Goal: Information Seeking & Learning: Compare options

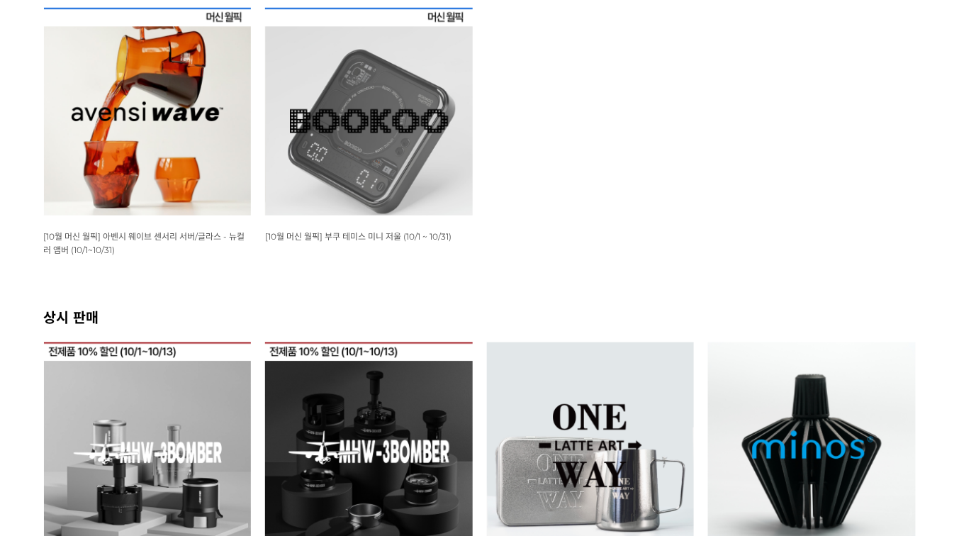
scroll to position [283, 0]
click at [159, 160] on img at bounding box center [148, 112] width 208 height 208
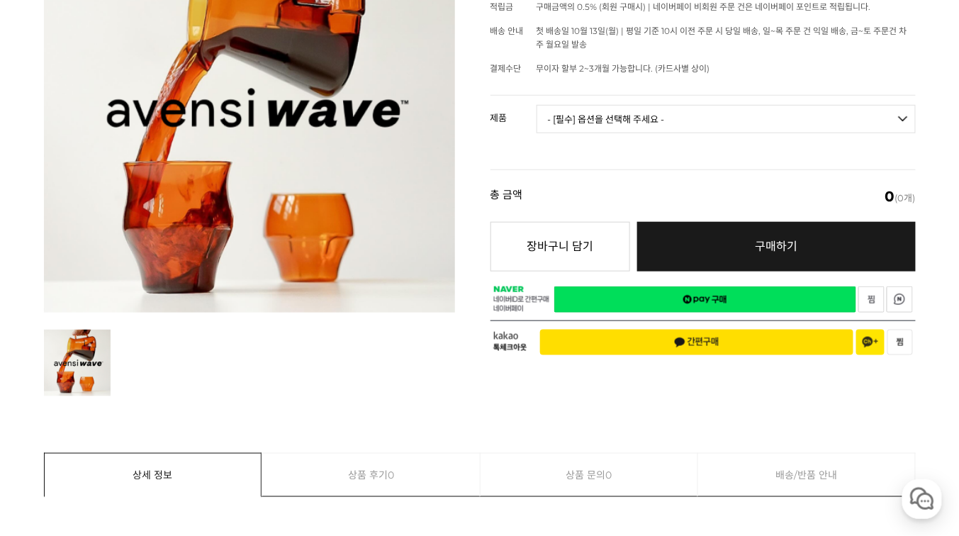
click at [601, 125] on select "- [필수] 옵션을 선택해 주세요 - ------------------- 웨이브 앰버 3종 세트 [품절] 사이클론 센서리 서버 앰버 알토 글라…" at bounding box center [725, 119] width 379 height 28
click at [536, 105] on select "- [필수] 옵션을 선택해 주세요 - ------------------- 웨이브 앰버 3종 세트 [품절] 사이클론 센서리 서버 앰버 알토 글라…" at bounding box center [725, 119] width 379 height 28
select select "*"
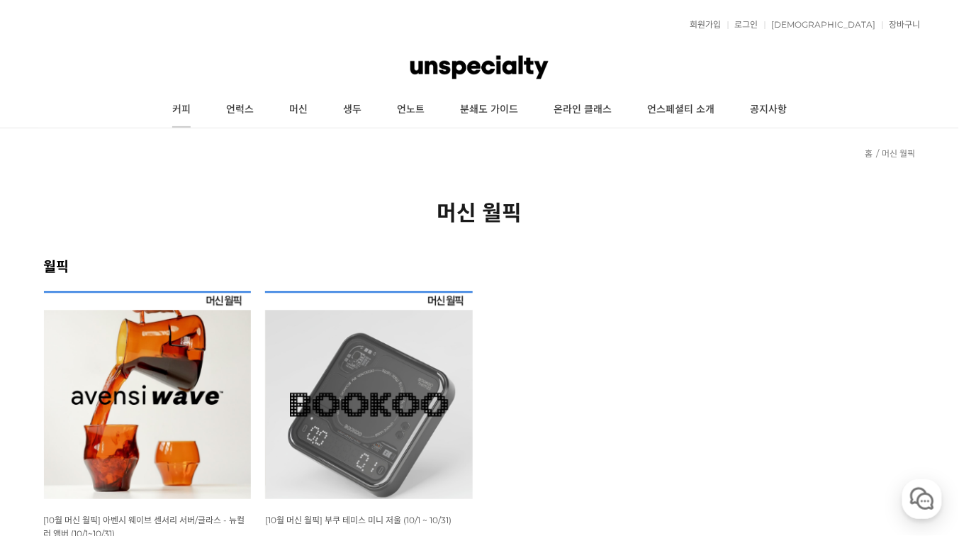
click at [188, 107] on link "커피" at bounding box center [181, 109] width 54 height 35
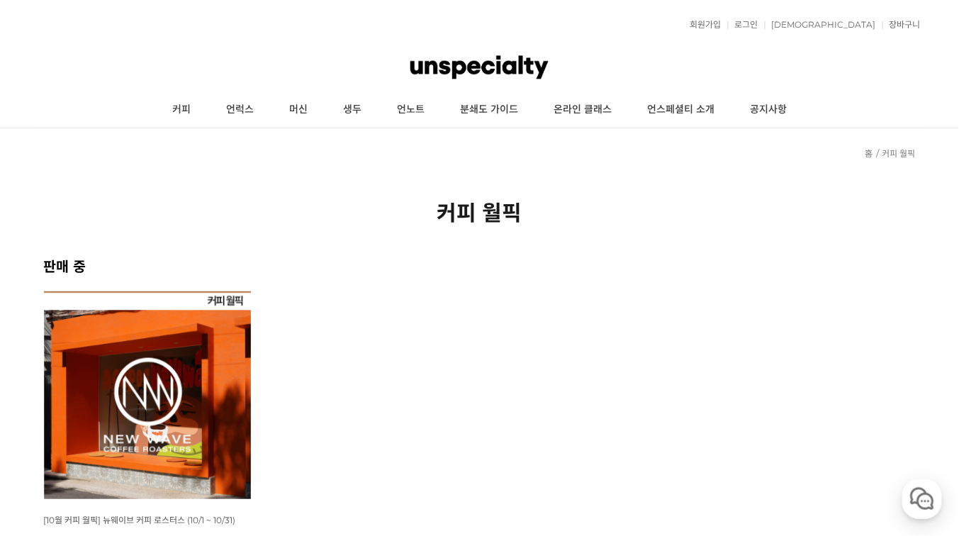
click at [194, 374] on img at bounding box center [148, 395] width 208 height 208
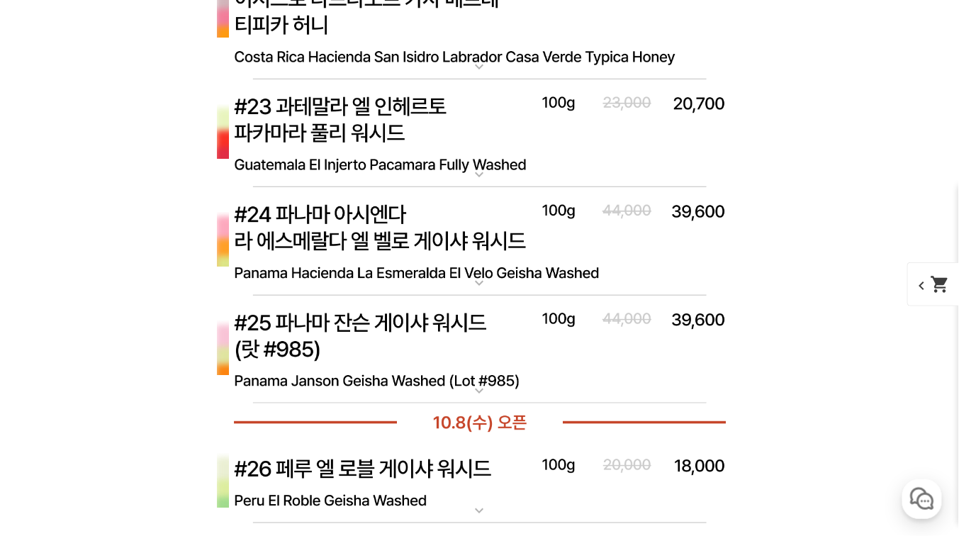
scroll to position [6643, 0]
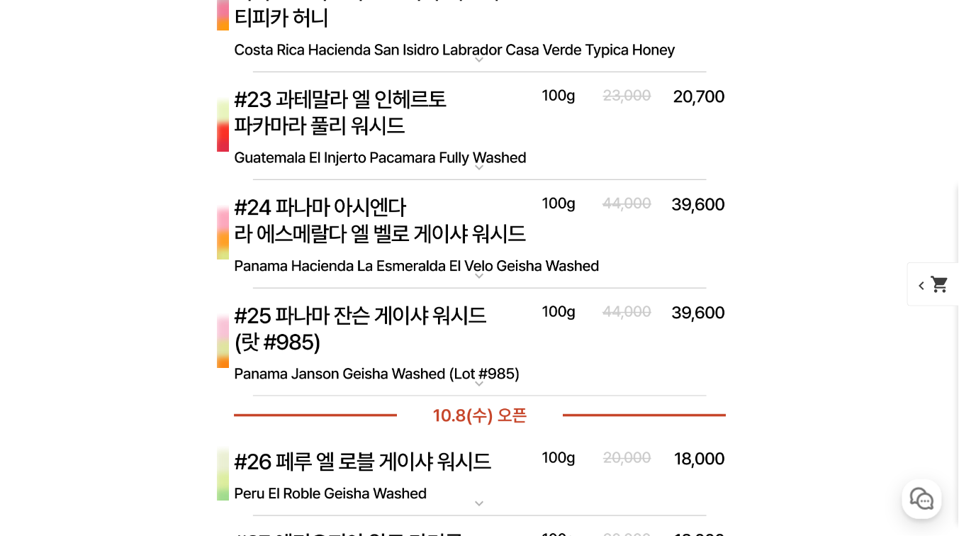
click at [404, 217] on img at bounding box center [479, 234] width 567 height 109
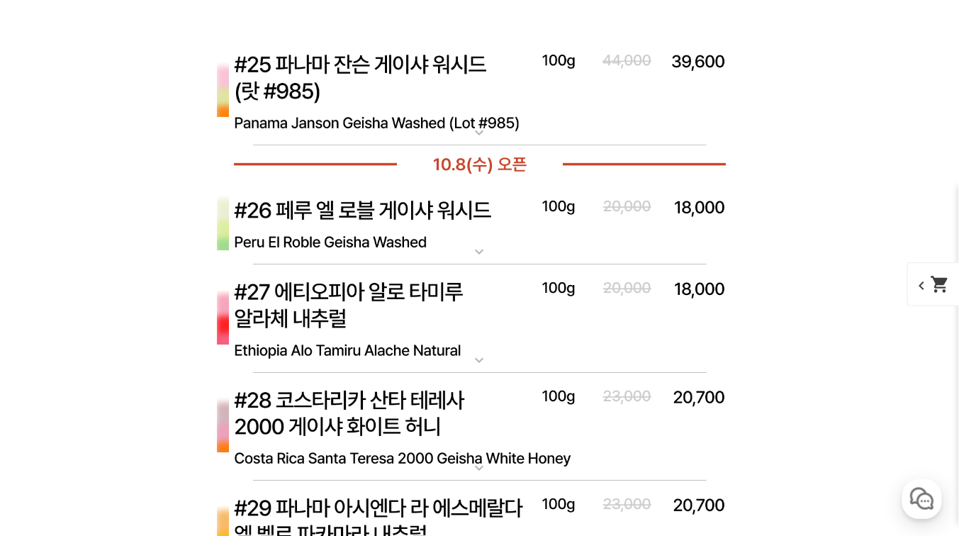
scroll to position [7833, 0]
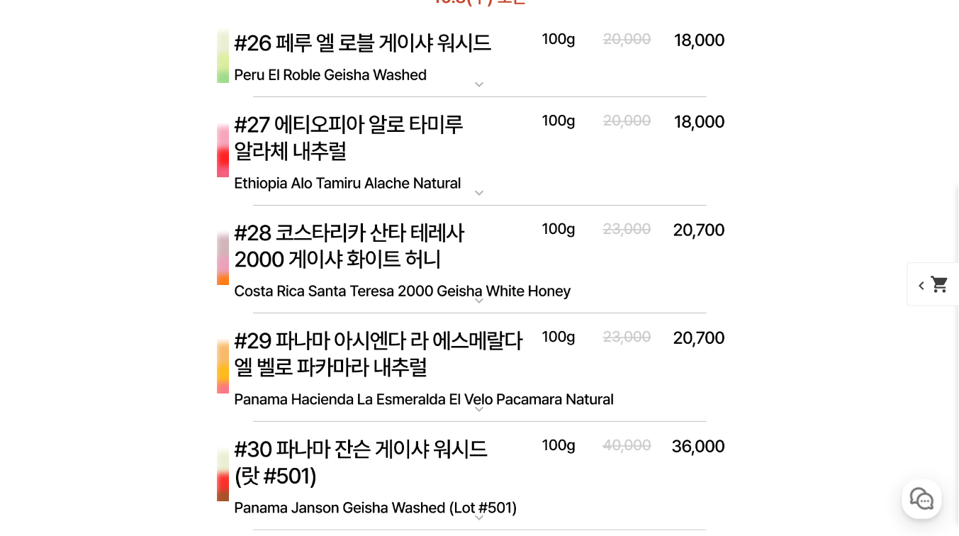
click at [506, 271] on img at bounding box center [479, 260] width 567 height 109
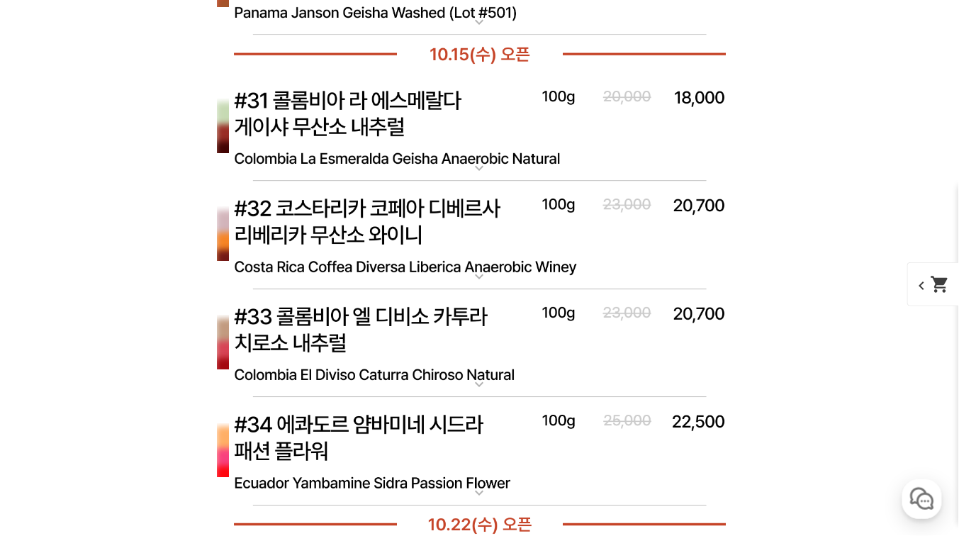
scroll to position [9137, 0]
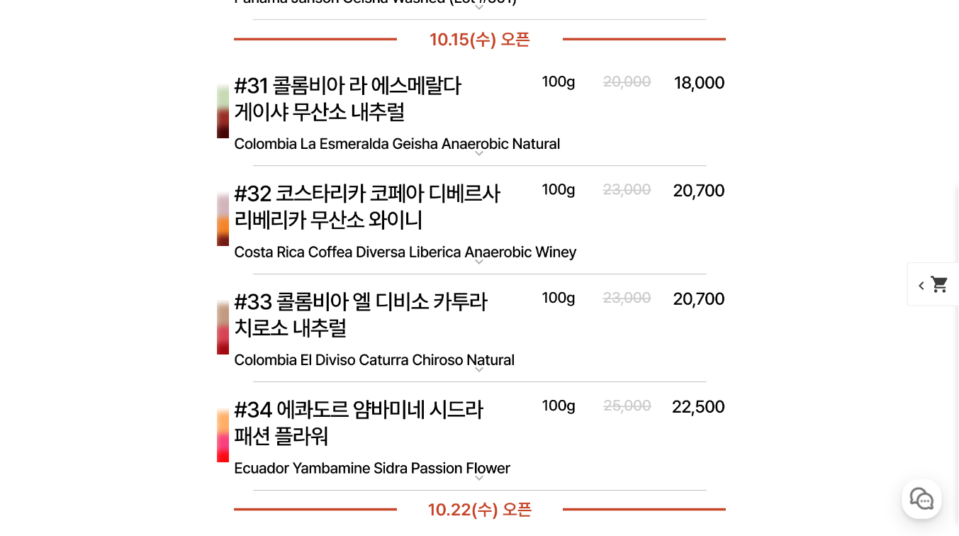
click at [463, 222] on img at bounding box center [479, 220] width 567 height 109
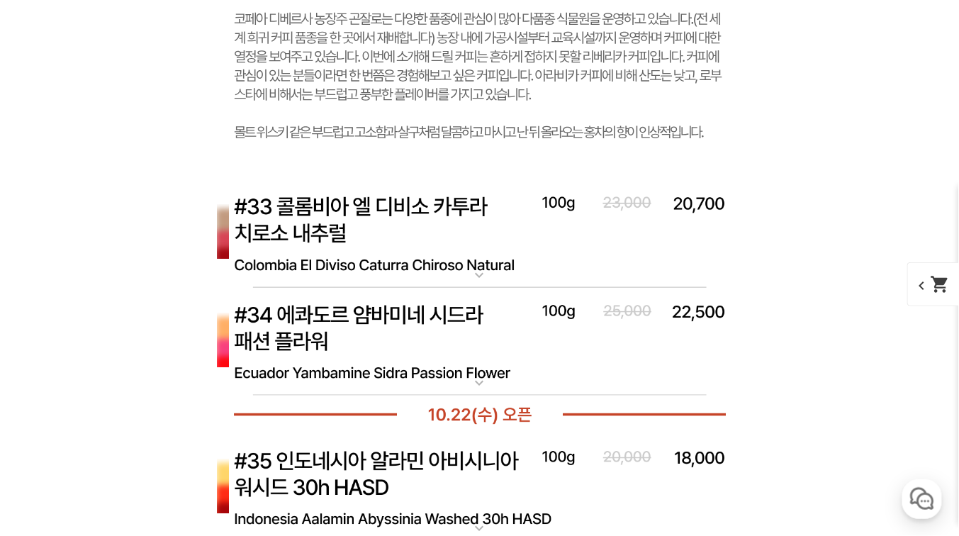
scroll to position [9988, 0]
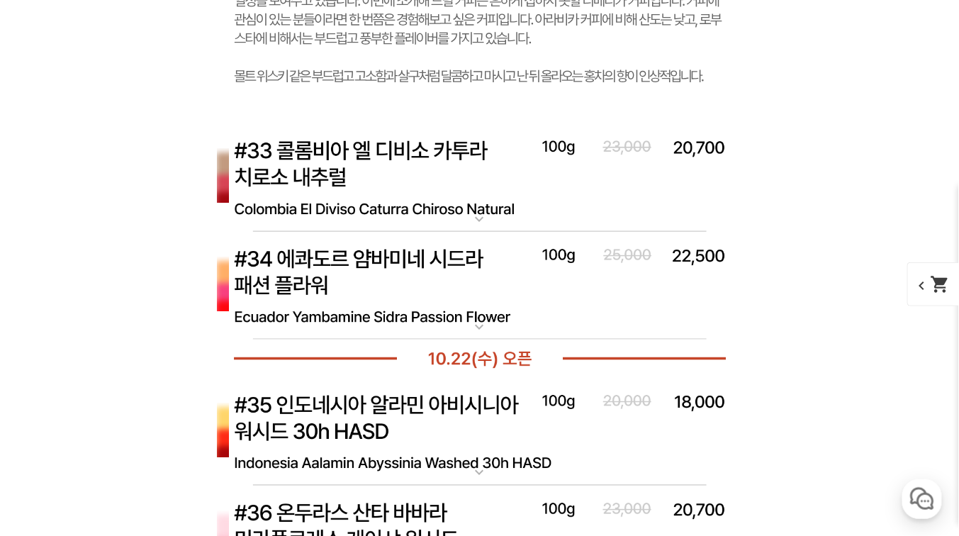
click at [416, 268] on img at bounding box center [479, 286] width 567 height 109
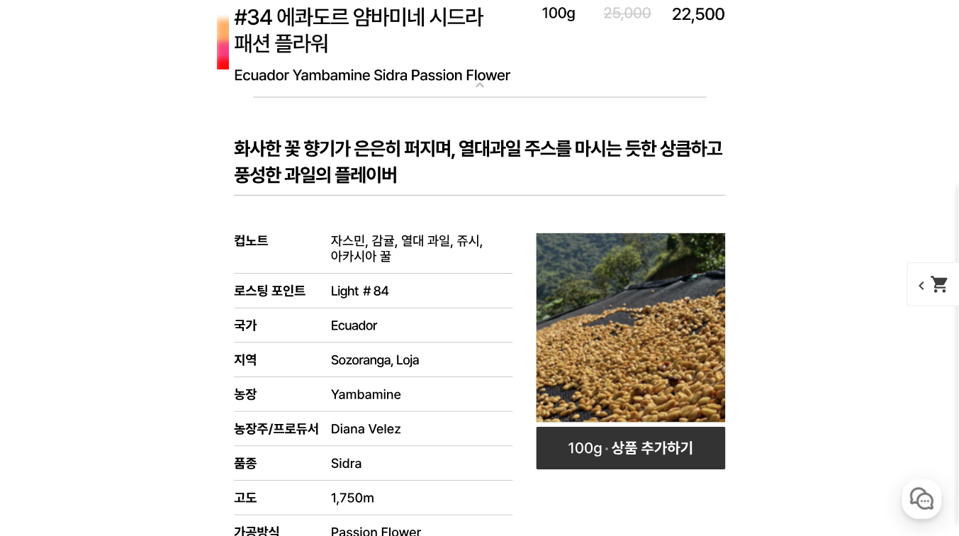
scroll to position [10158, 0]
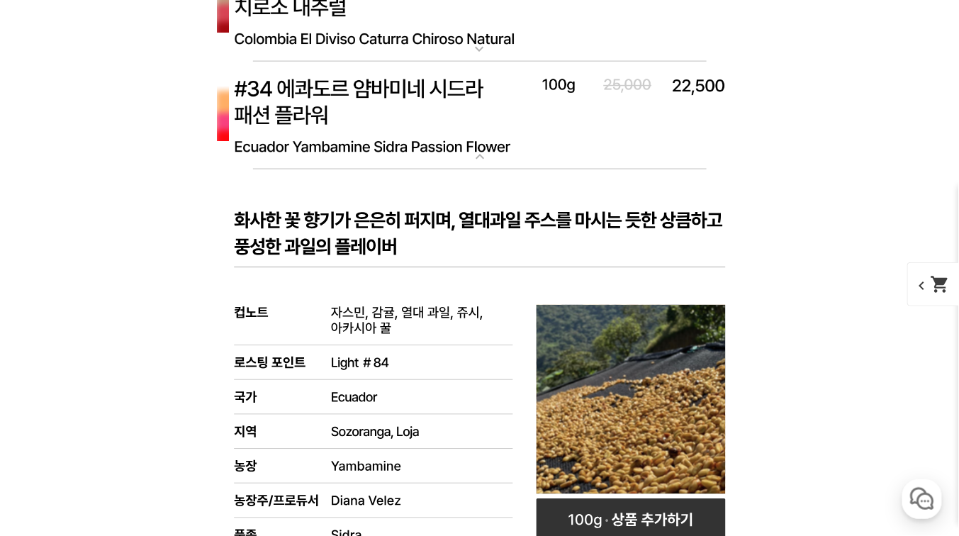
click at [357, 118] on img at bounding box center [479, 116] width 567 height 109
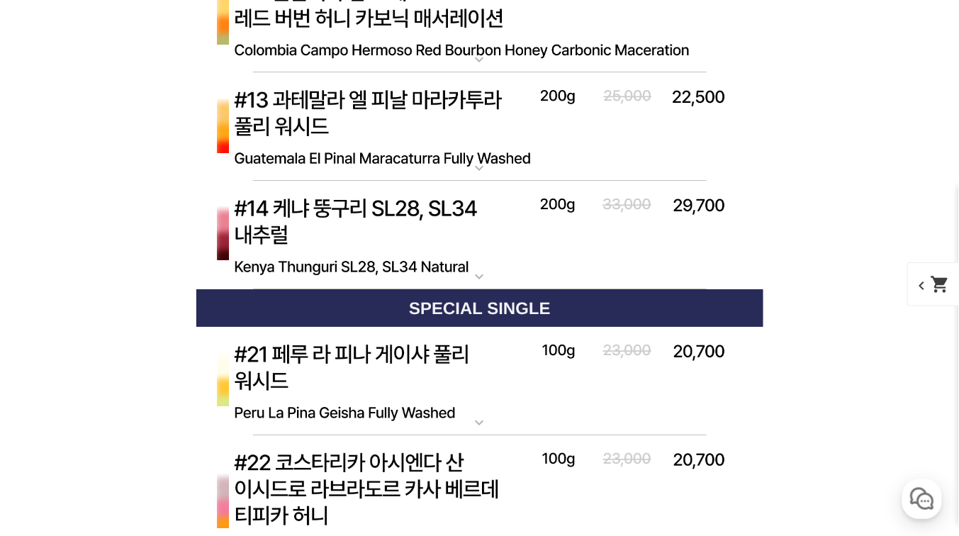
scroll to position [6710, 0]
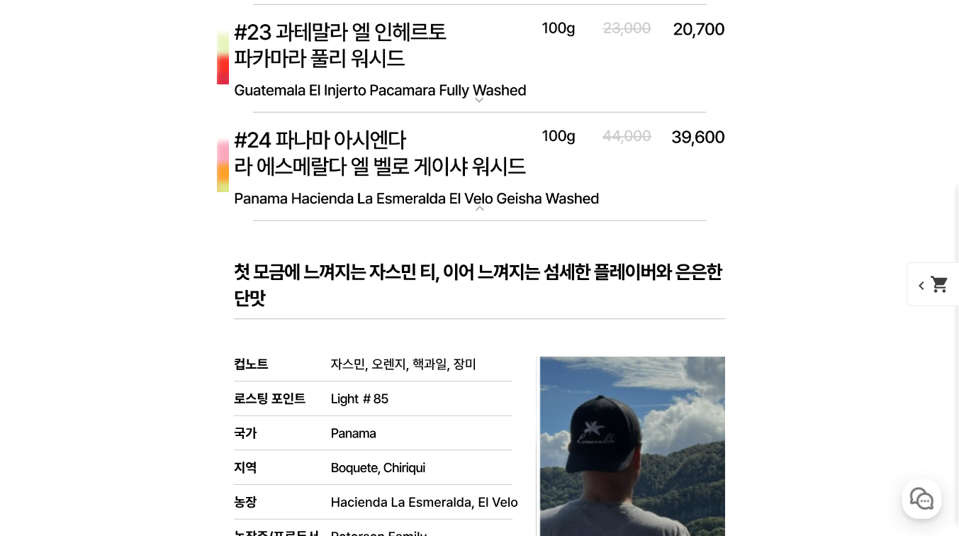
click at [232, 208] on img at bounding box center [479, 167] width 567 height 109
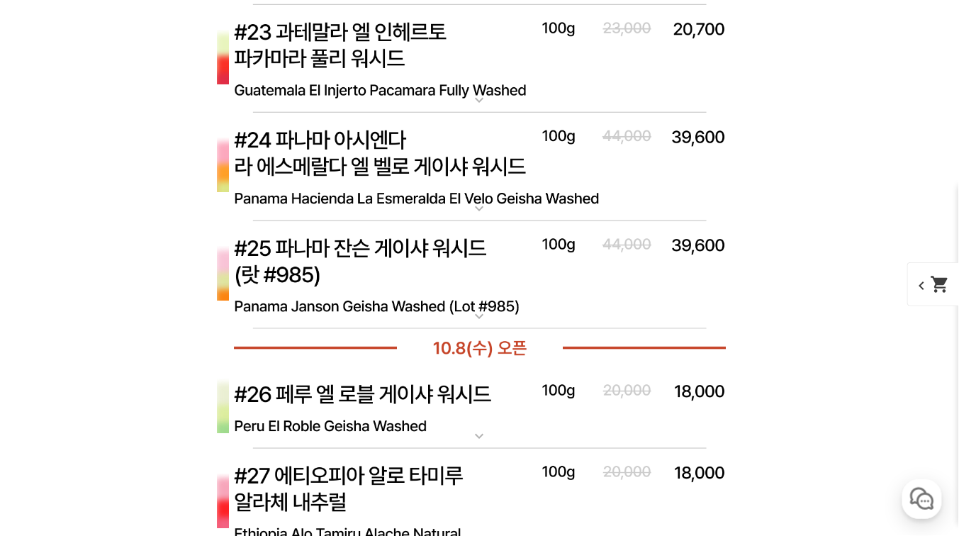
click at [232, 208] on img at bounding box center [479, 167] width 567 height 109
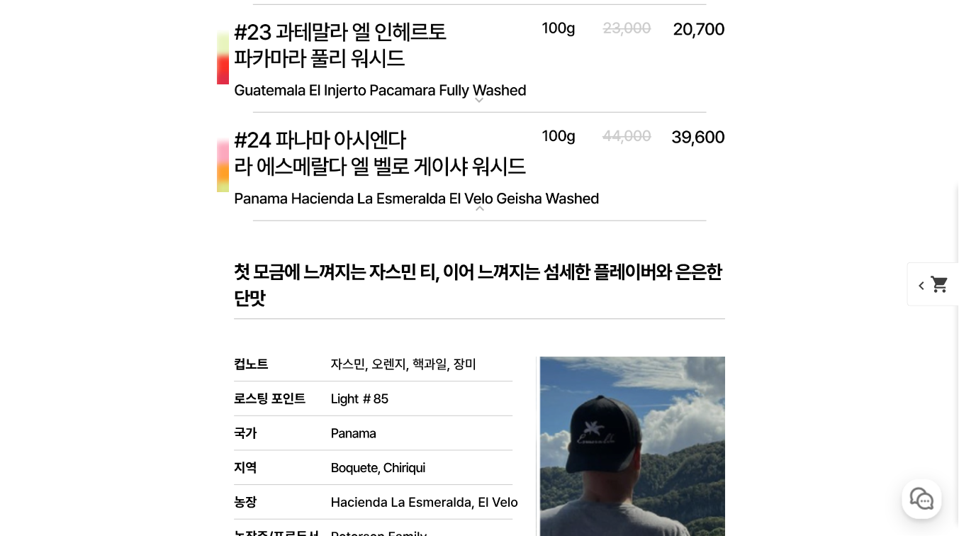
click at [232, 208] on img at bounding box center [479, 167] width 567 height 109
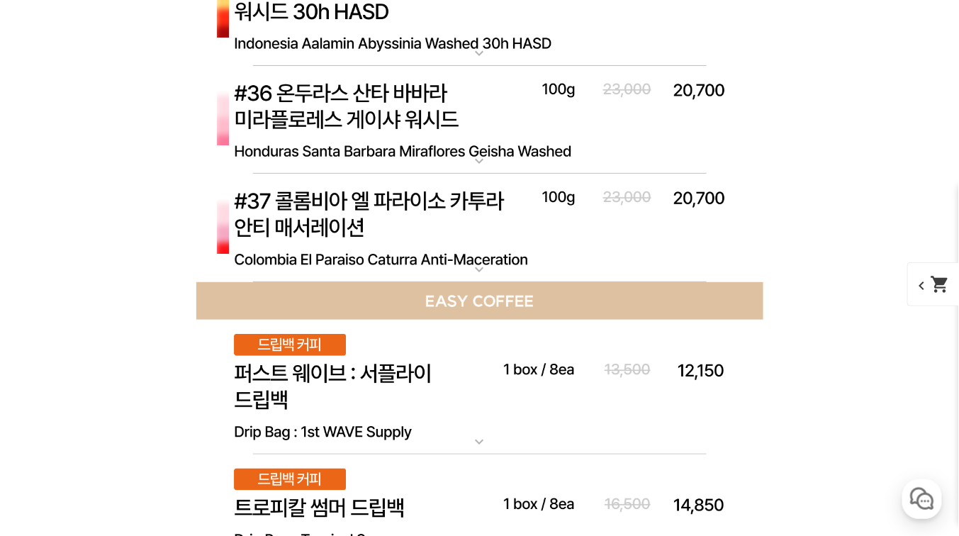
scroll to position [9658, 0]
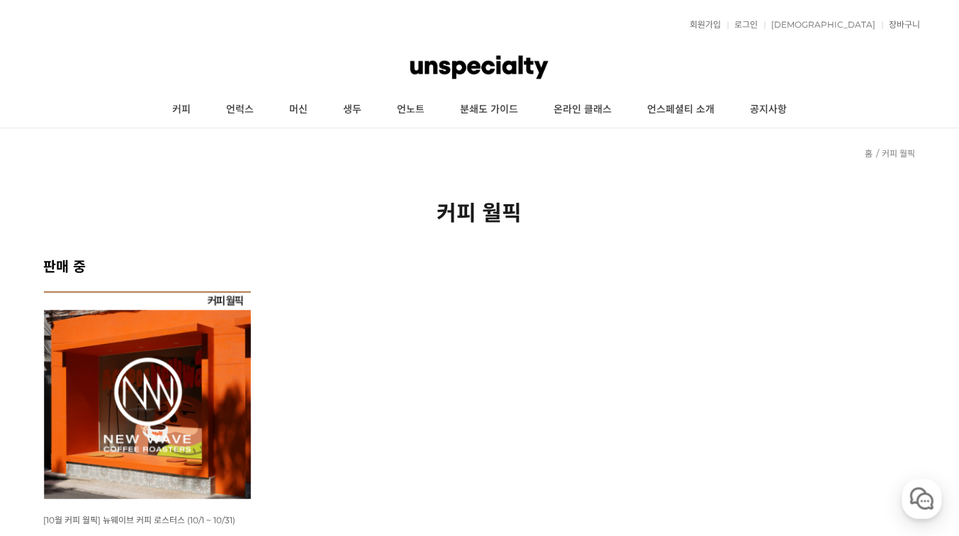
click at [177, 314] on img at bounding box center [148, 395] width 208 height 208
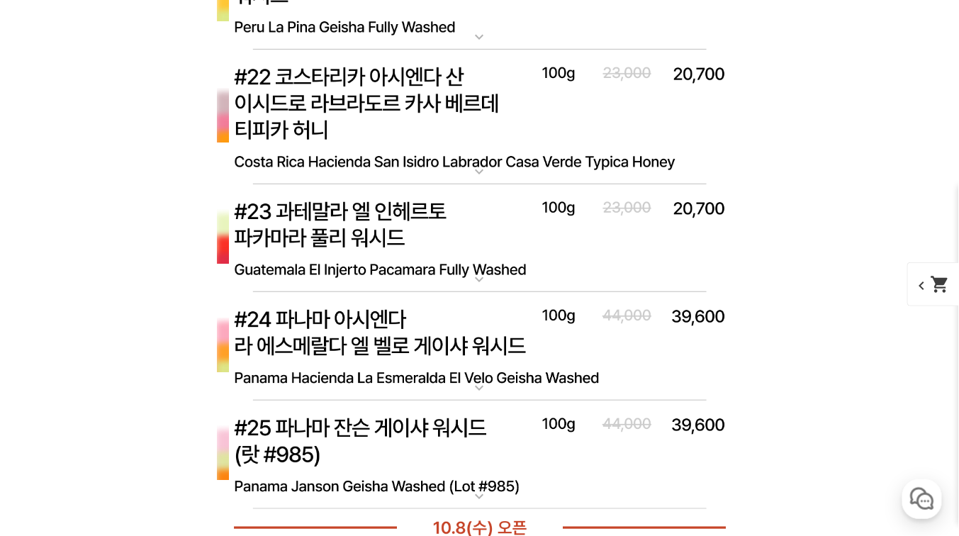
scroll to position [6577, 0]
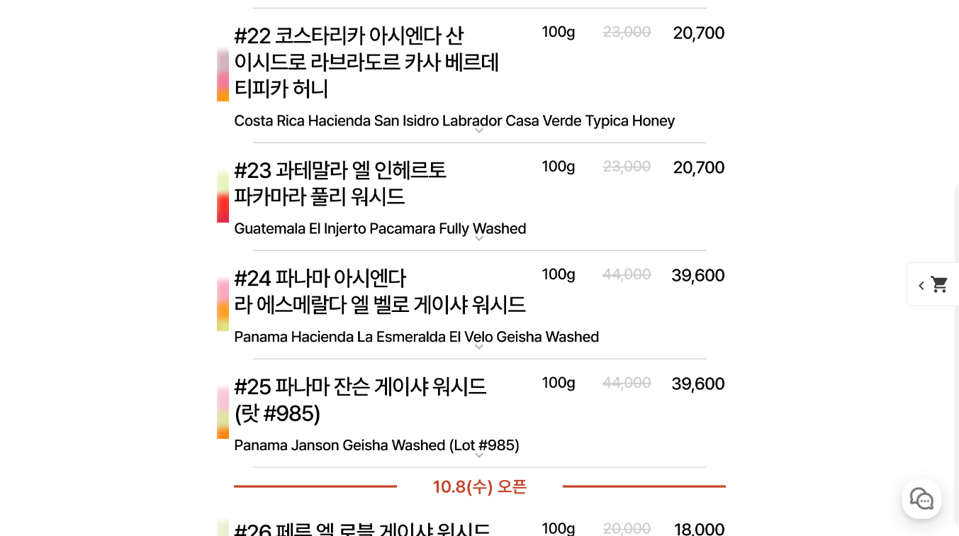
click at [399, 330] on img at bounding box center [479, 305] width 567 height 109
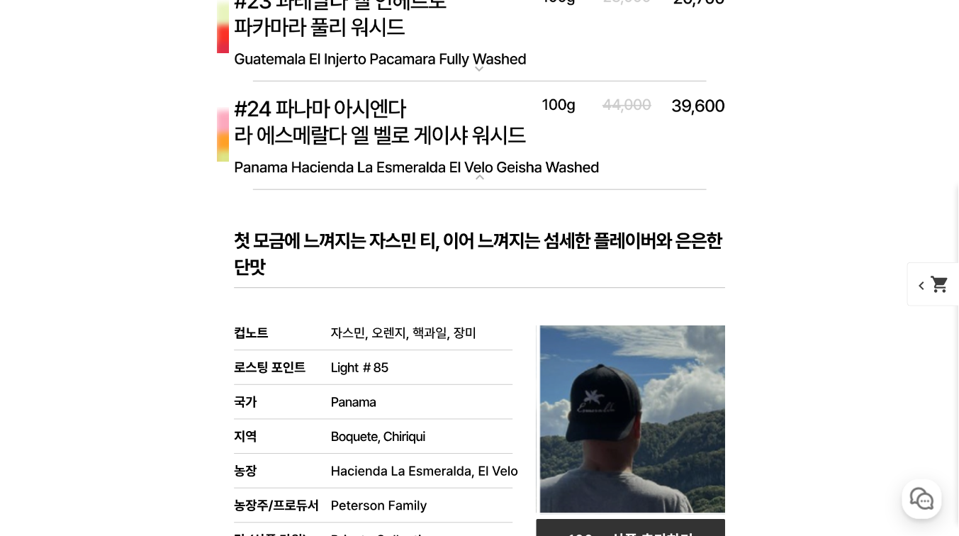
scroll to position [6803, 0]
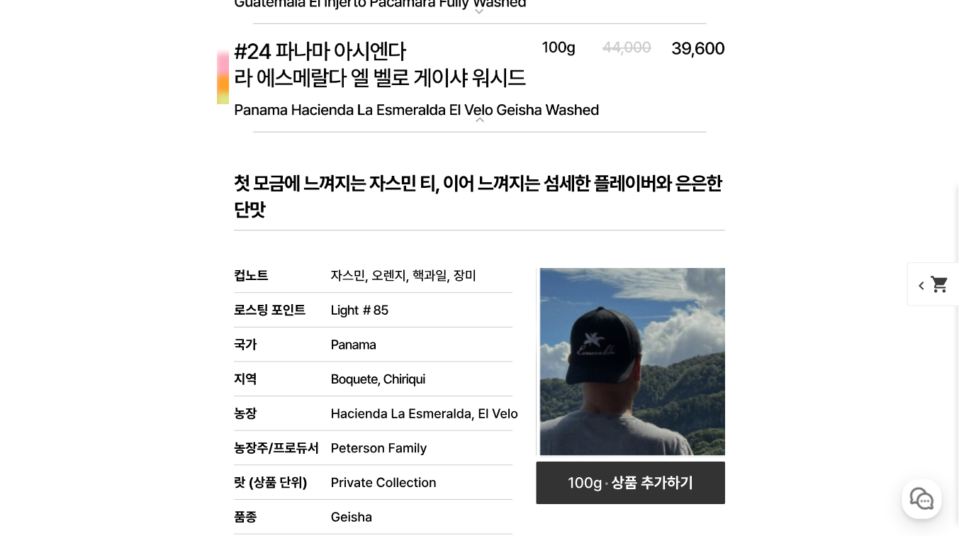
click at [378, 31] on p "#24 파나마 아시엔다 라 에스메랄다 엘 벨로 게이샤 워시드" at bounding box center [479, 29] width 567 height 11
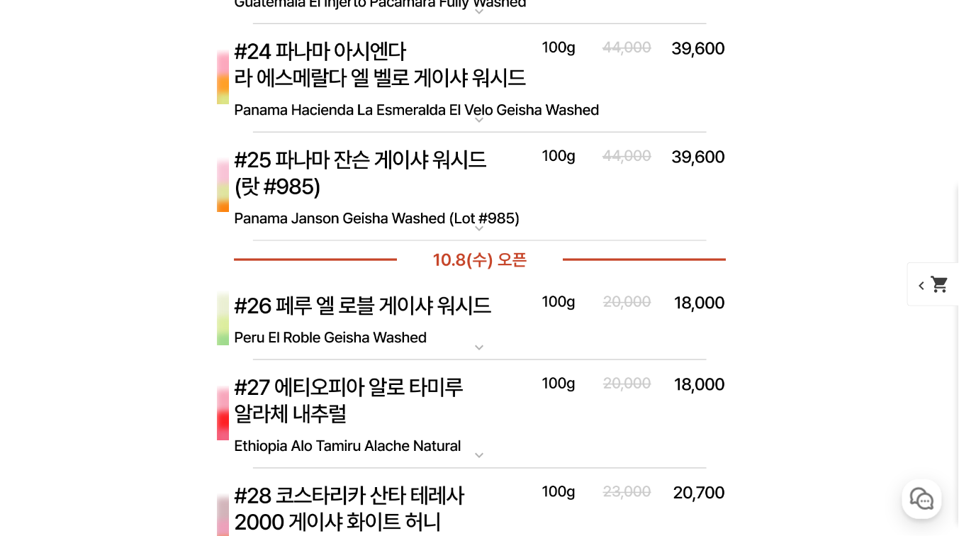
click at [335, 201] on img at bounding box center [479, 187] width 567 height 109
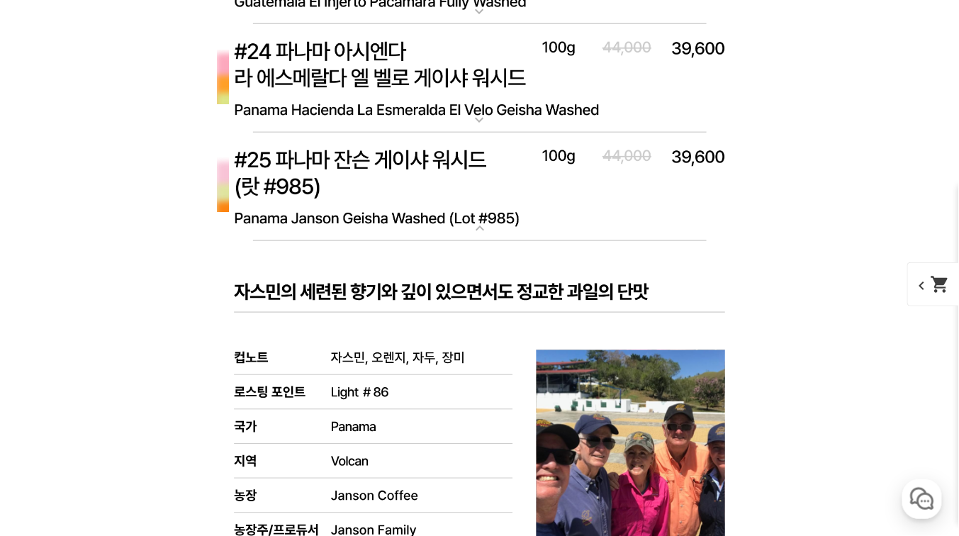
click at [335, 201] on img at bounding box center [479, 187] width 567 height 109
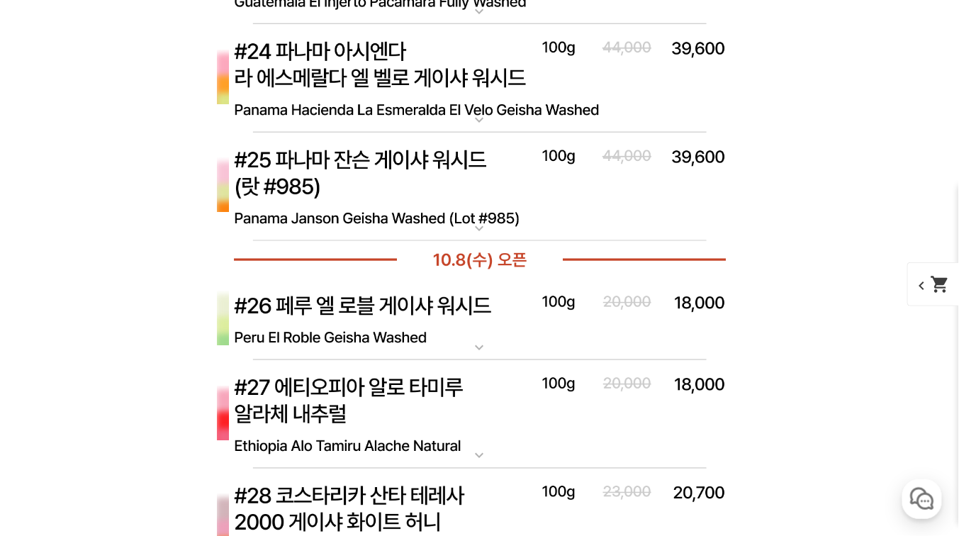
scroll to position [6747, 0]
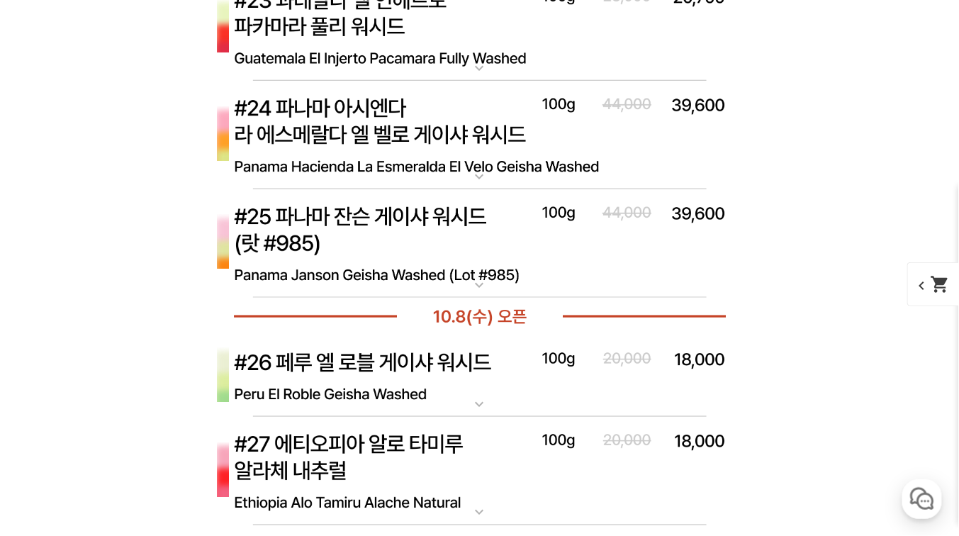
click at [378, 46] on img at bounding box center [479, 27] width 567 height 109
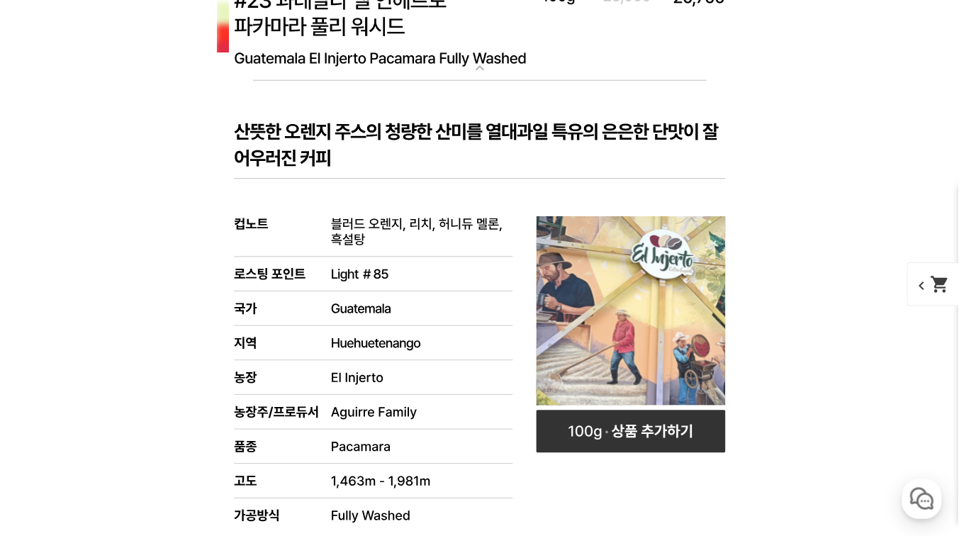
click at [378, 46] on img at bounding box center [479, 27] width 567 height 109
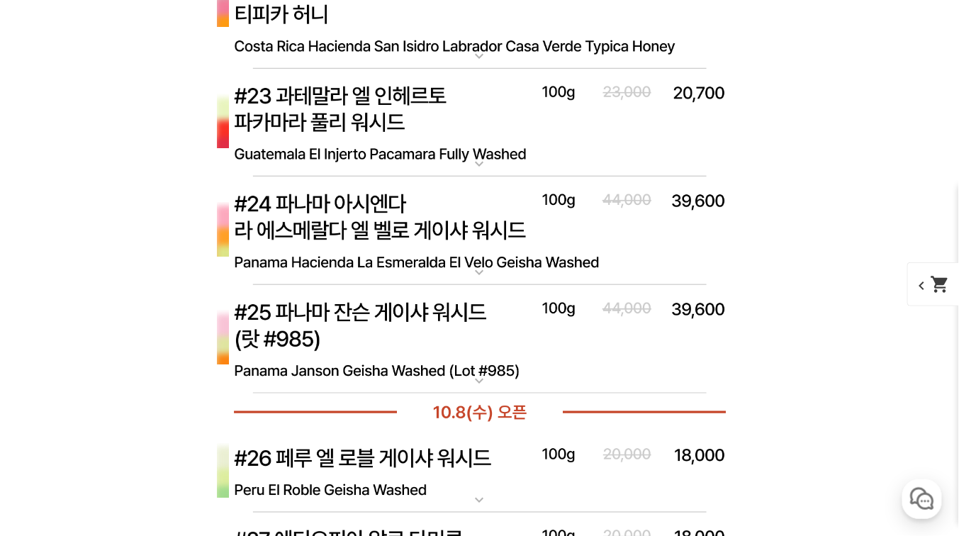
scroll to position [6633, 0]
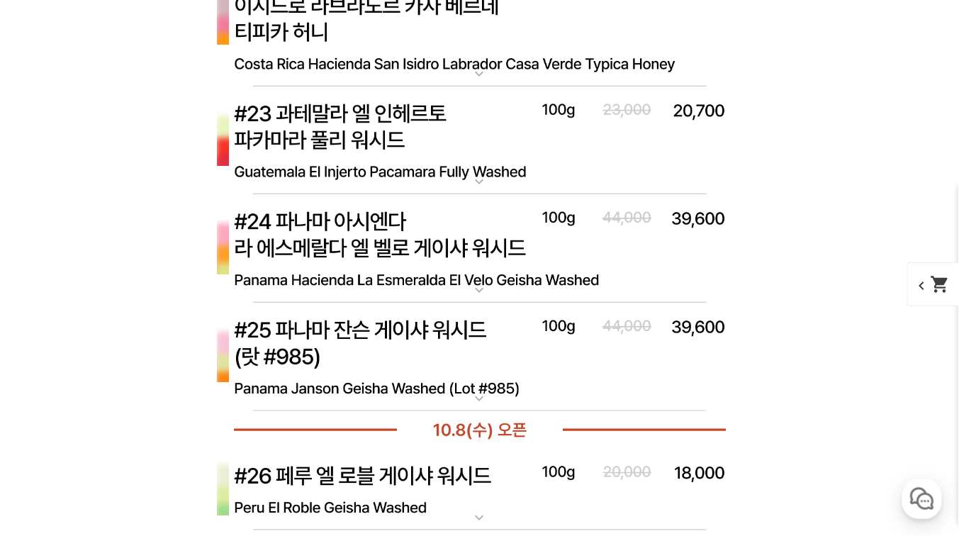
click at [405, 35] on img at bounding box center [479, 19] width 567 height 135
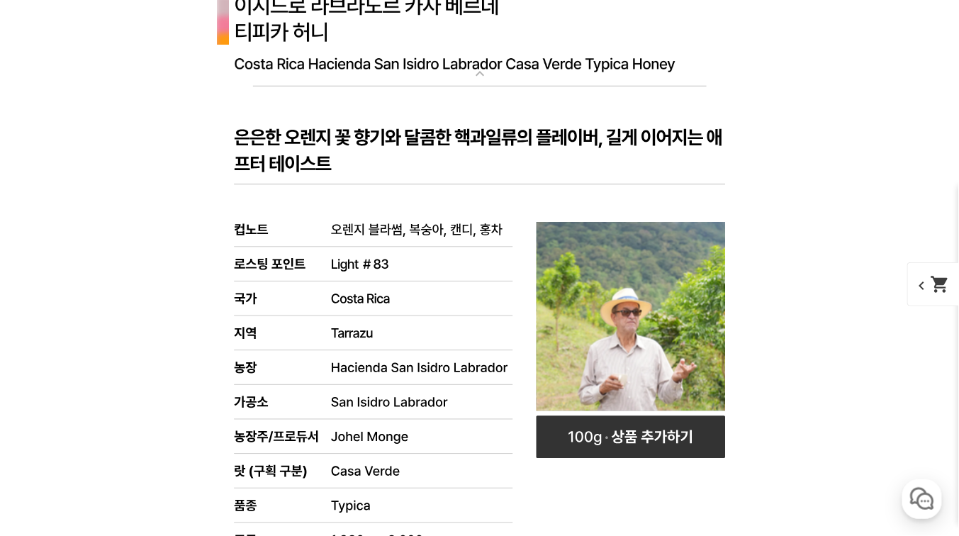
click at [405, 35] on img at bounding box center [479, 19] width 567 height 135
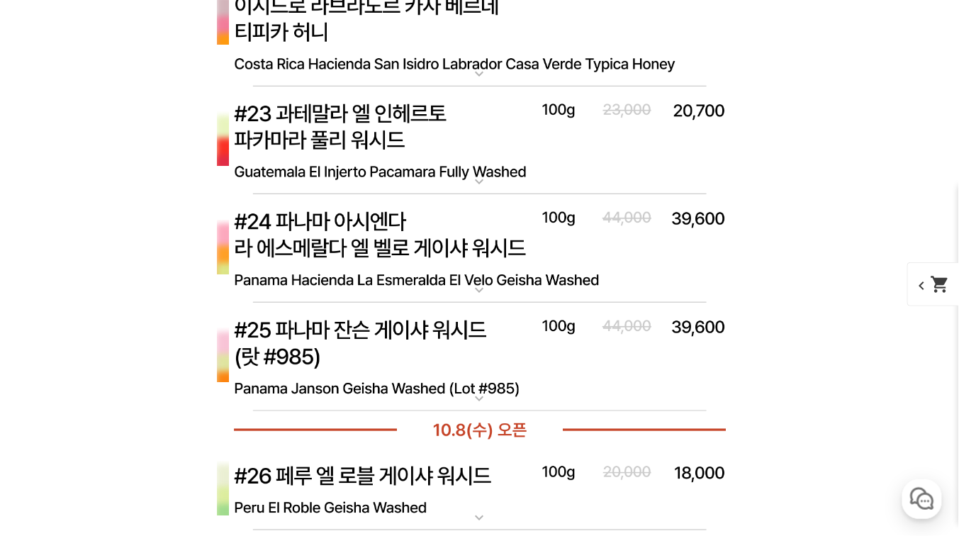
scroll to position [6973, 0]
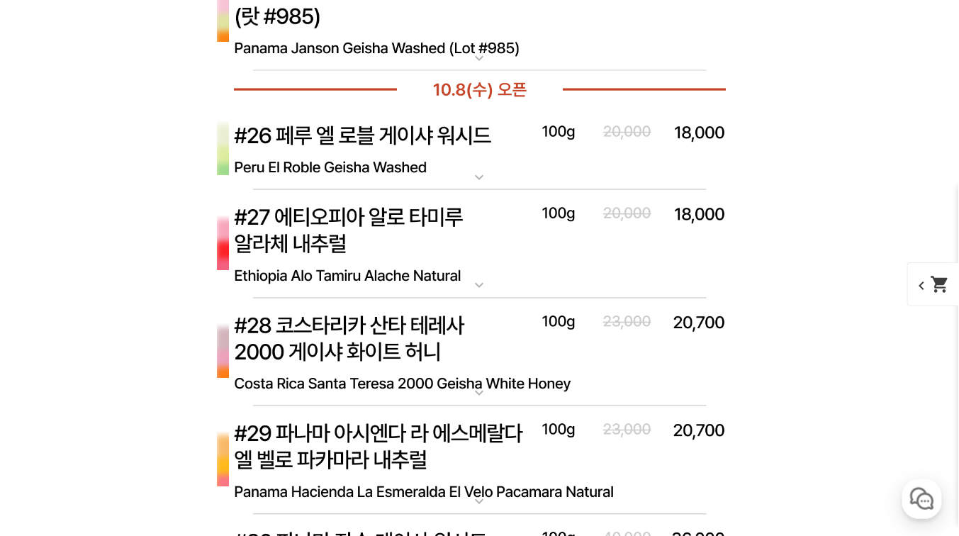
click at [354, 132] on img at bounding box center [479, 149] width 567 height 82
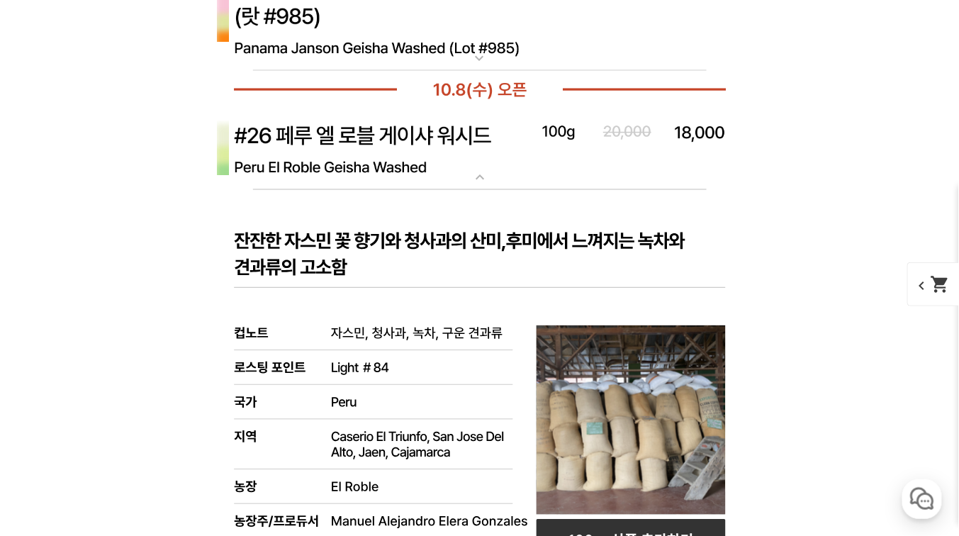
click at [354, 132] on img at bounding box center [479, 149] width 567 height 82
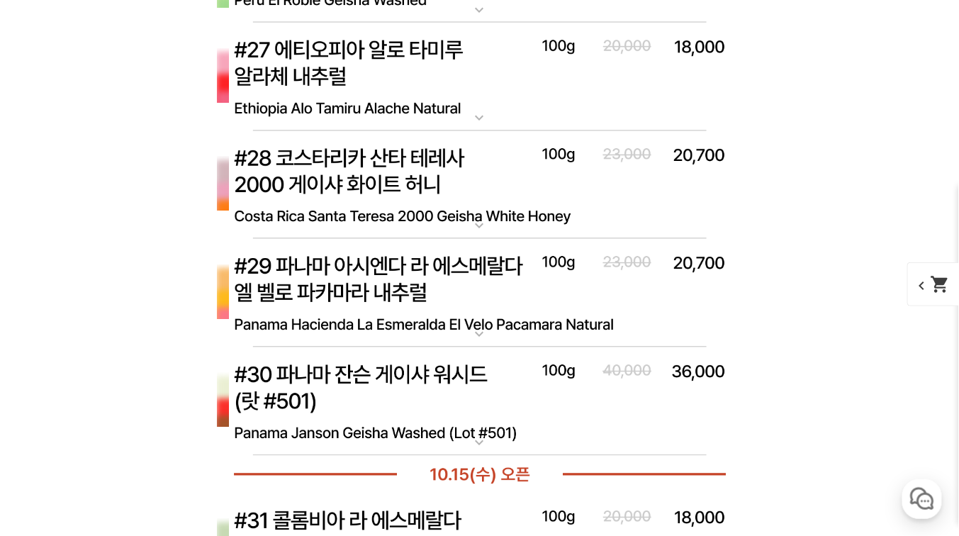
scroll to position [7144, 0]
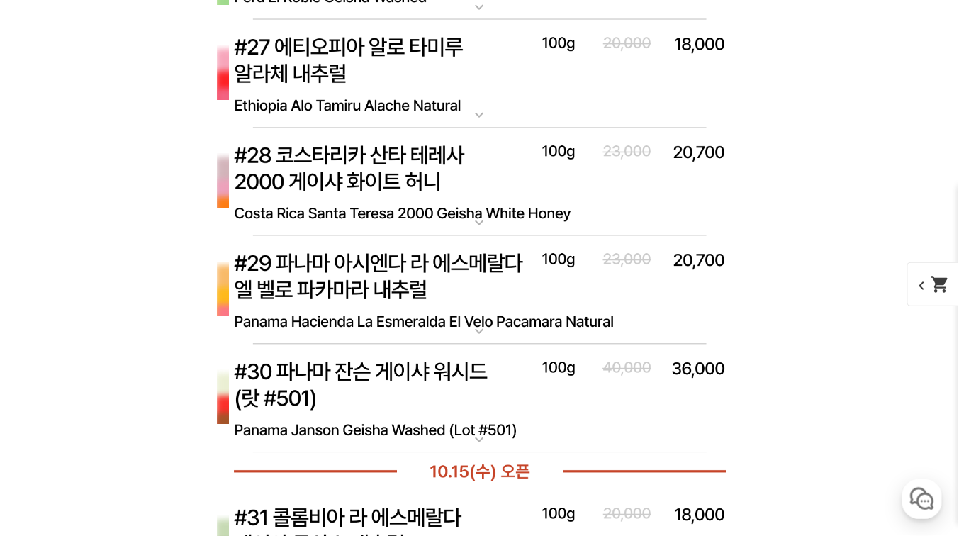
click at [354, 139] on img at bounding box center [479, 182] width 567 height 109
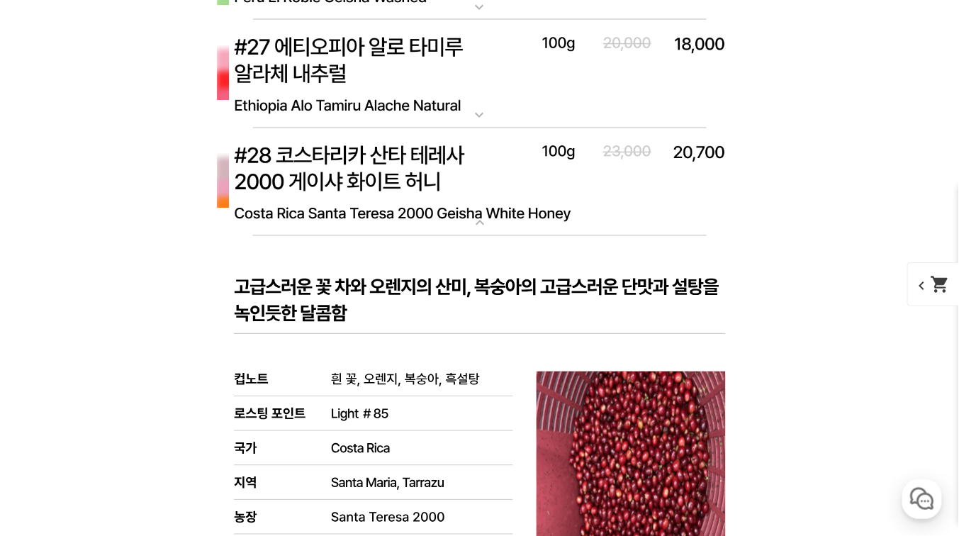
click at [359, 100] on img at bounding box center [479, 74] width 567 height 109
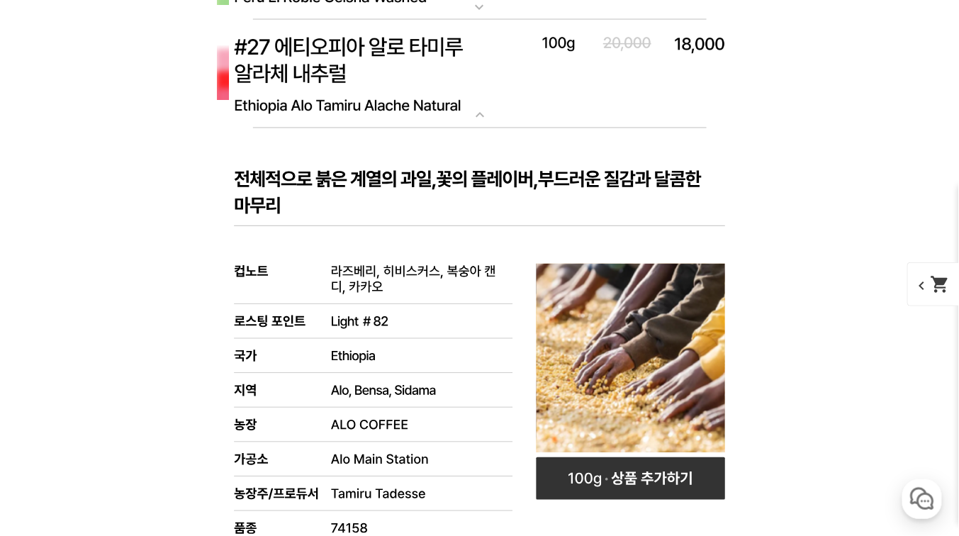
click at [359, 96] on img at bounding box center [479, 74] width 567 height 109
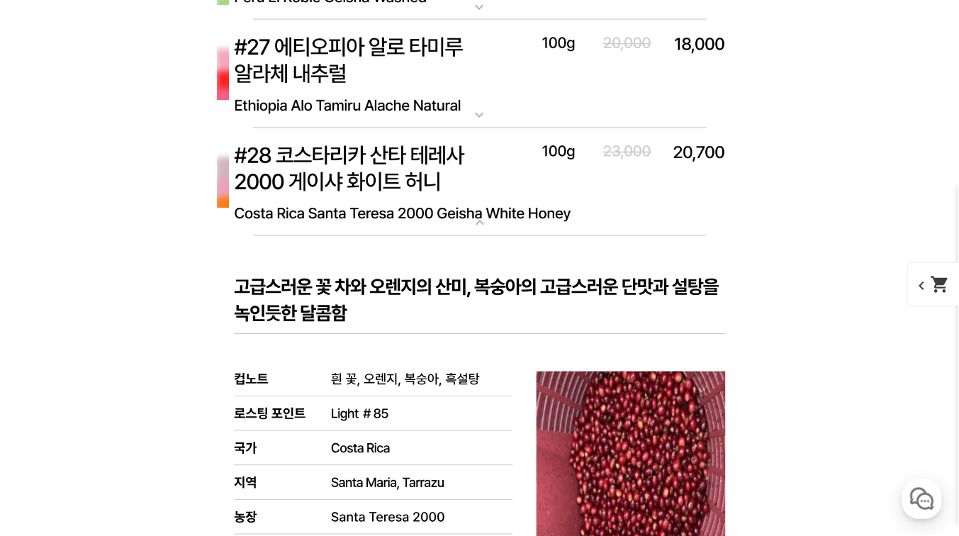
click at [347, 147] on img at bounding box center [479, 182] width 567 height 109
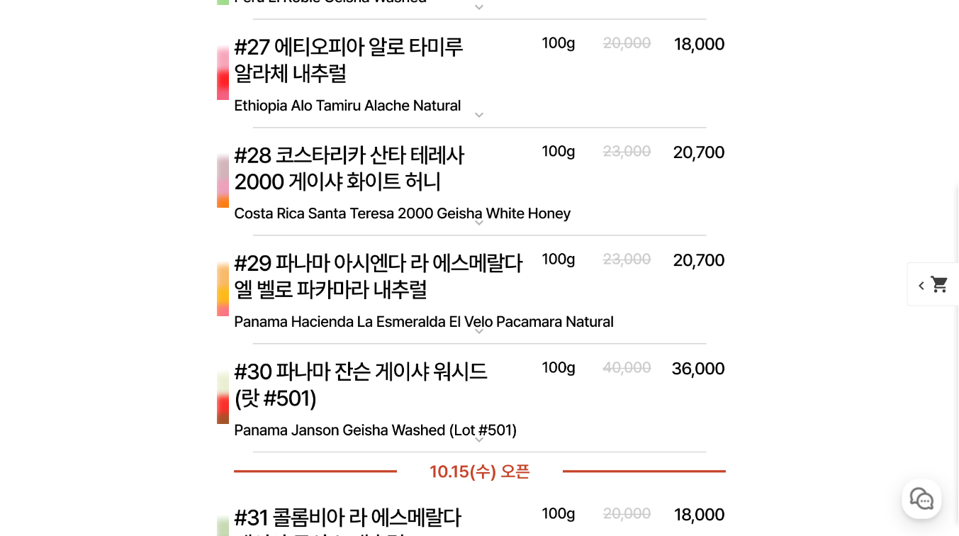
click at [351, 72] on img at bounding box center [479, 74] width 567 height 109
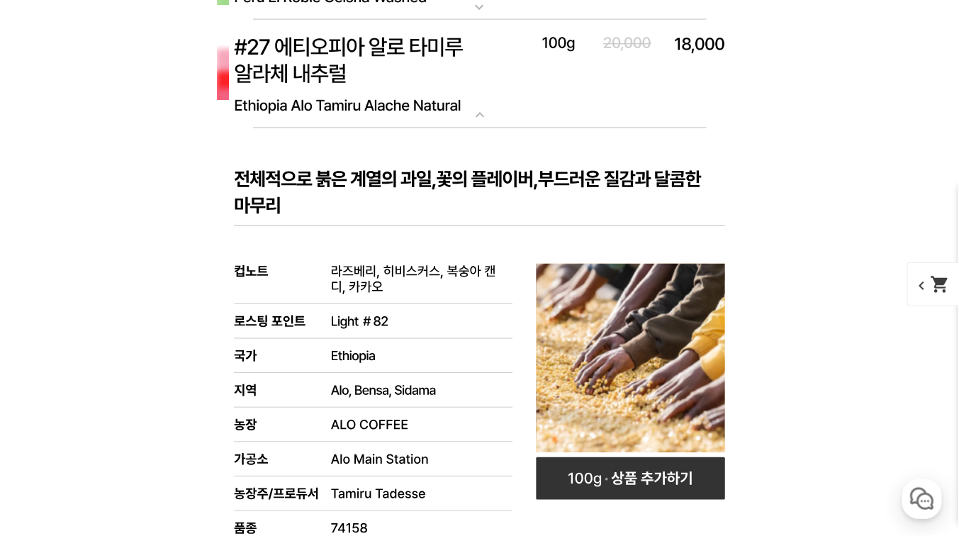
click at [351, 72] on img at bounding box center [479, 74] width 567 height 109
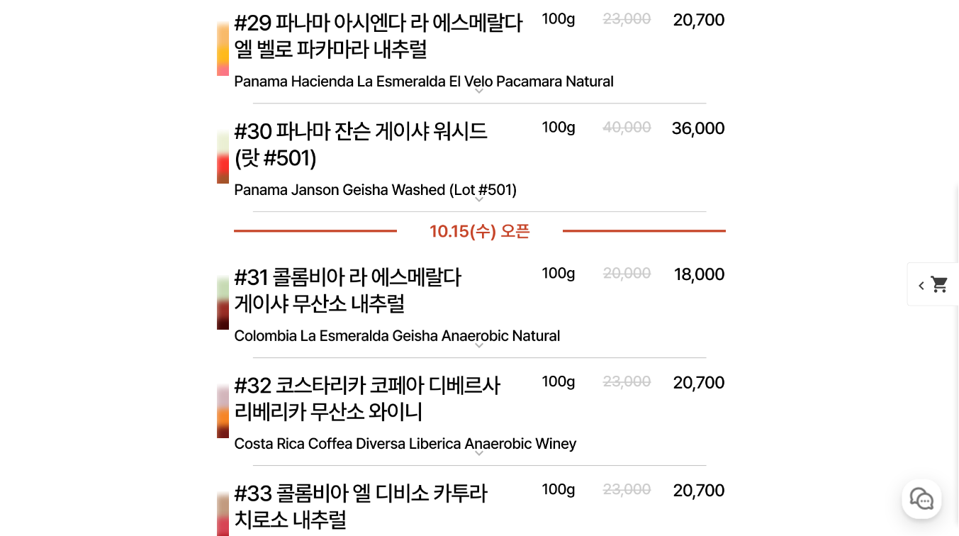
scroll to position [7427, 0]
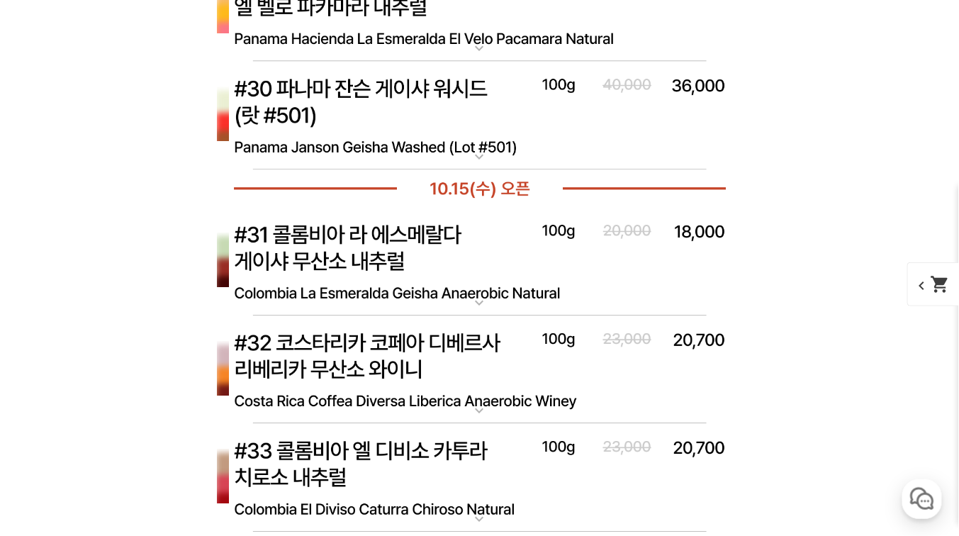
click at [381, 132] on img at bounding box center [479, 115] width 567 height 109
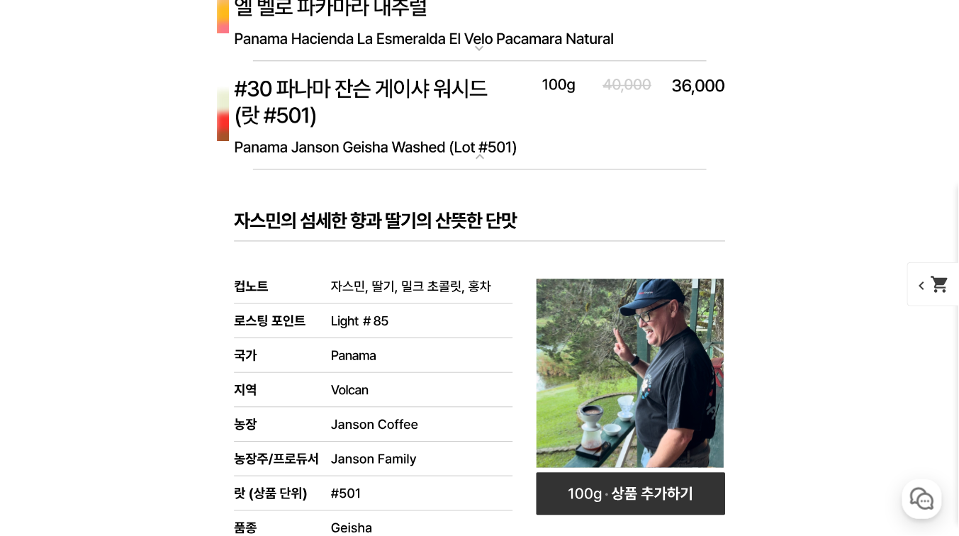
click at [381, 131] on img at bounding box center [479, 115] width 567 height 109
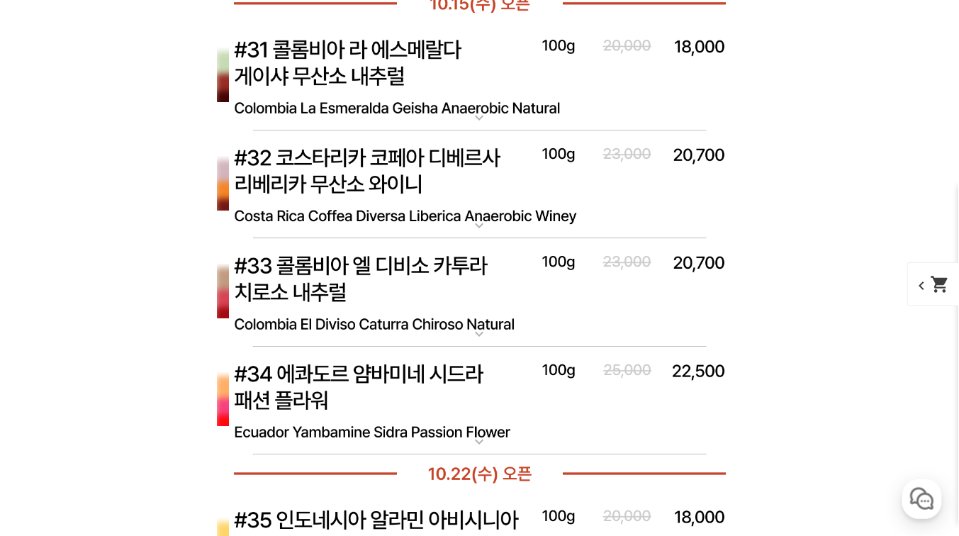
scroll to position [7654, 0]
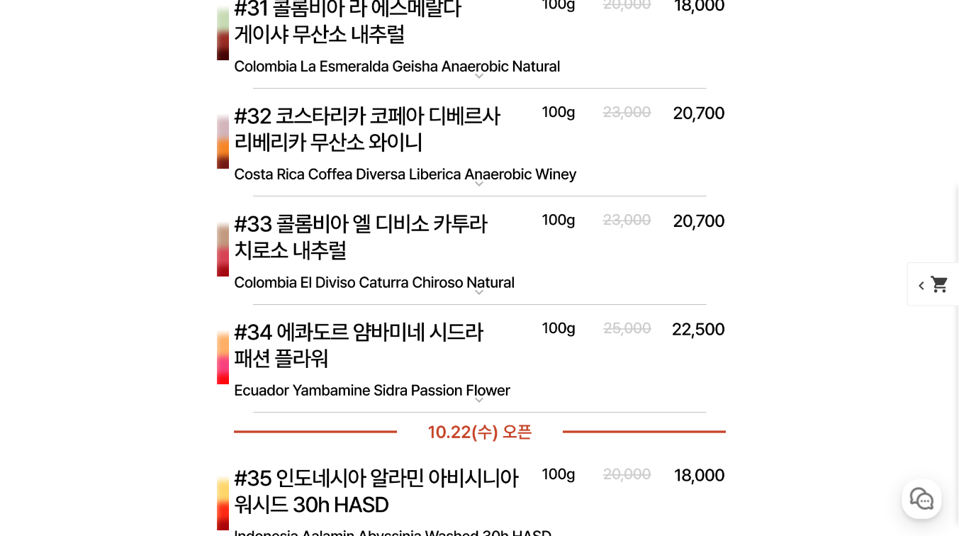
click at [331, 230] on img at bounding box center [479, 250] width 567 height 109
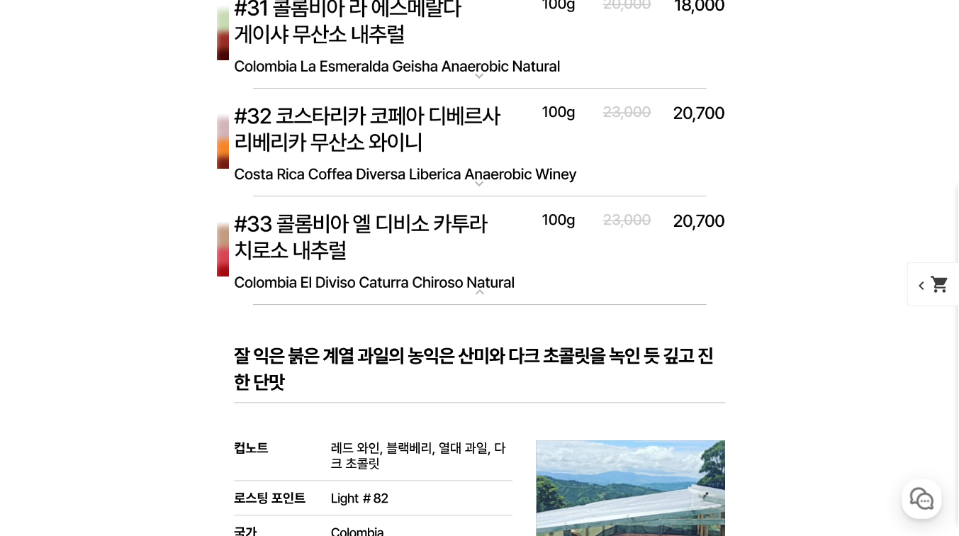
click at [330, 229] on img at bounding box center [479, 250] width 567 height 109
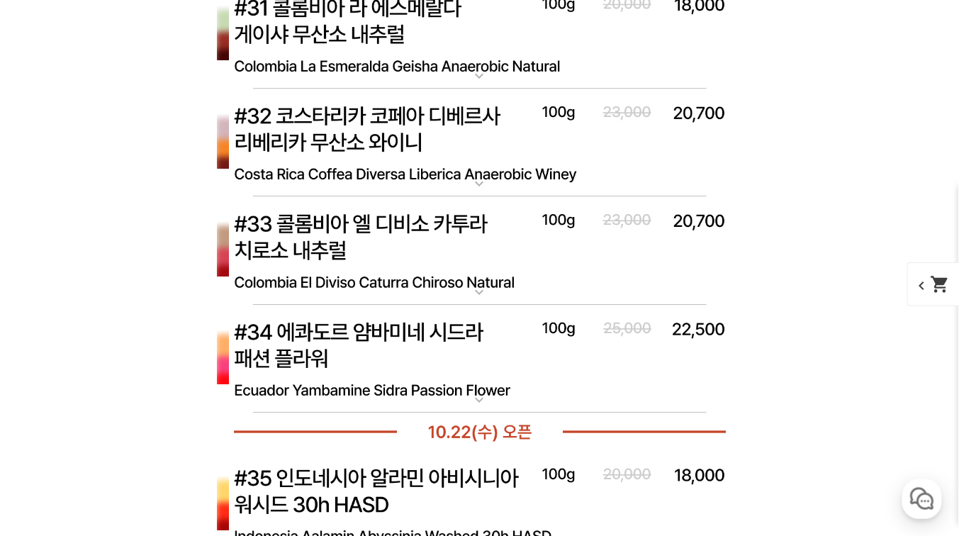
click at [366, 113] on img at bounding box center [479, 143] width 567 height 109
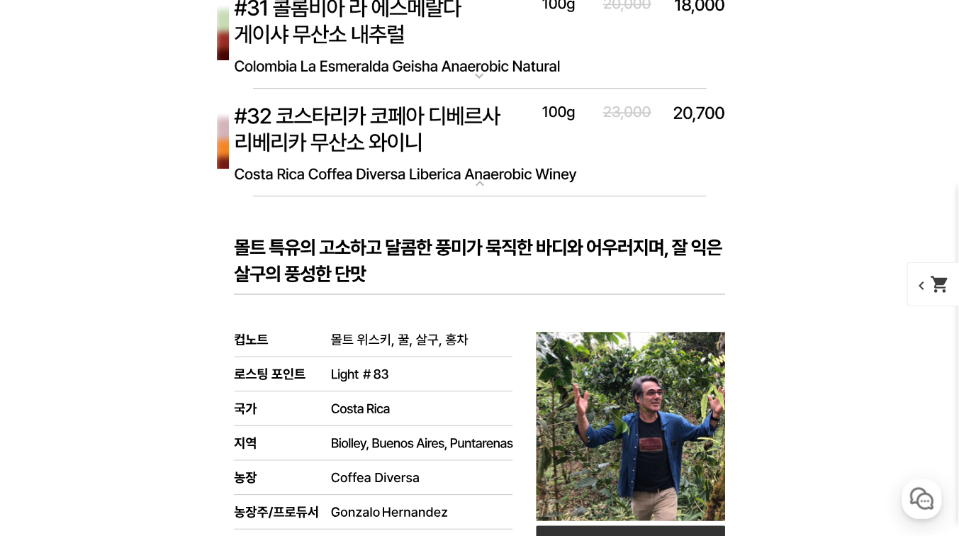
click at [366, 113] on img at bounding box center [479, 143] width 567 height 109
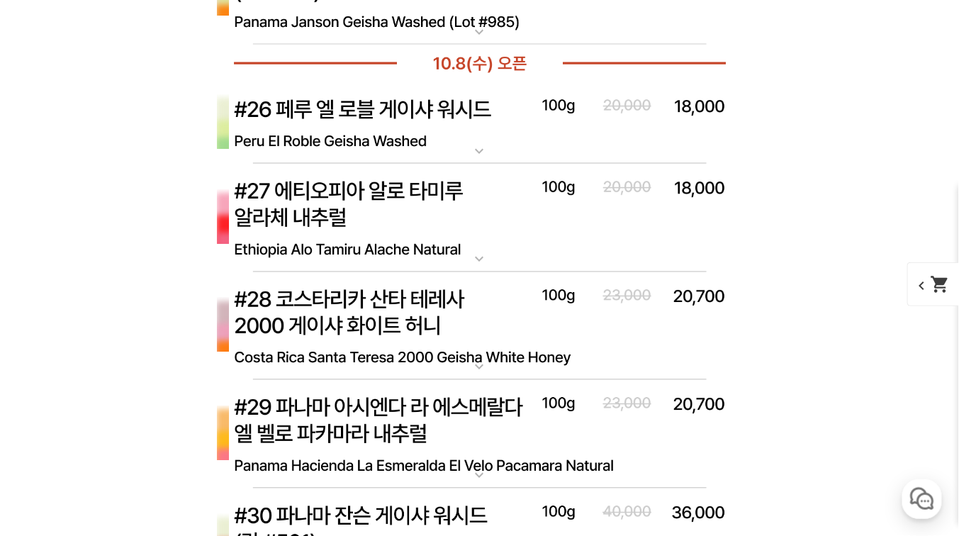
scroll to position [6917, 0]
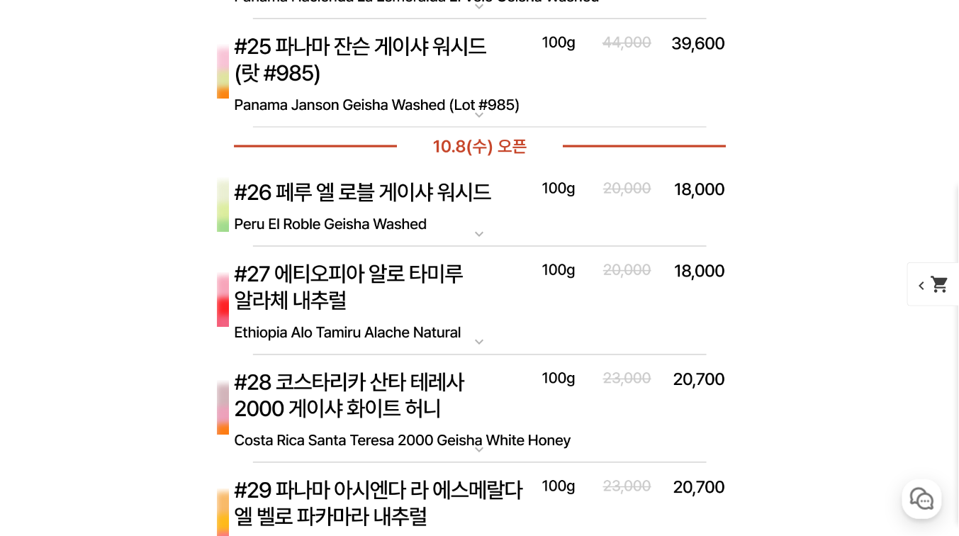
click at [367, 211] on img at bounding box center [479, 206] width 567 height 82
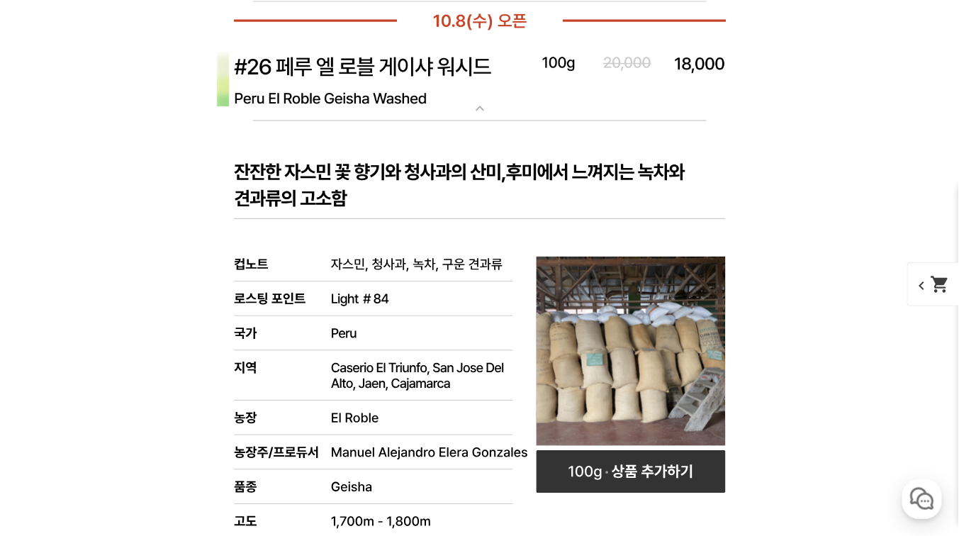
scroll to position [7144, 0]
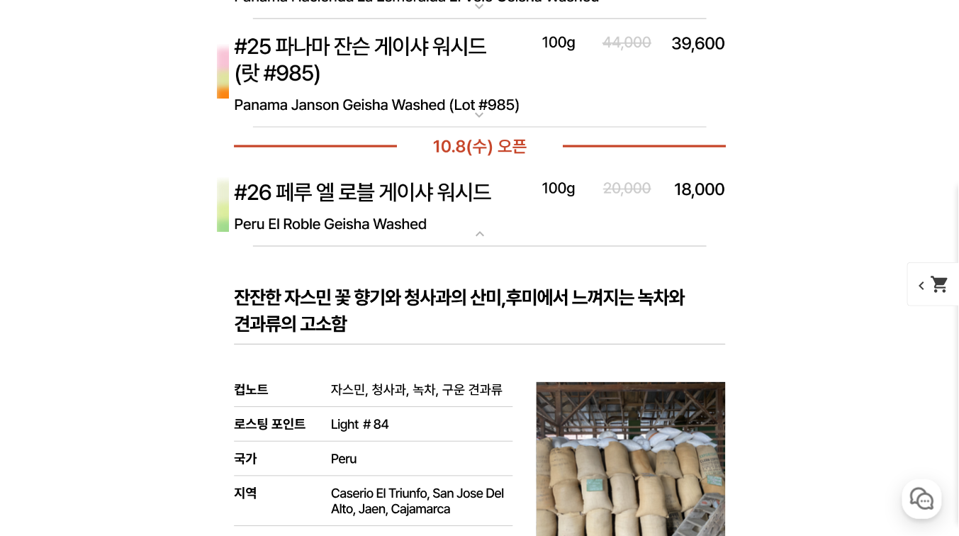
click at [469, 213] on img at bounding box center [479, 206] width 567 height 82
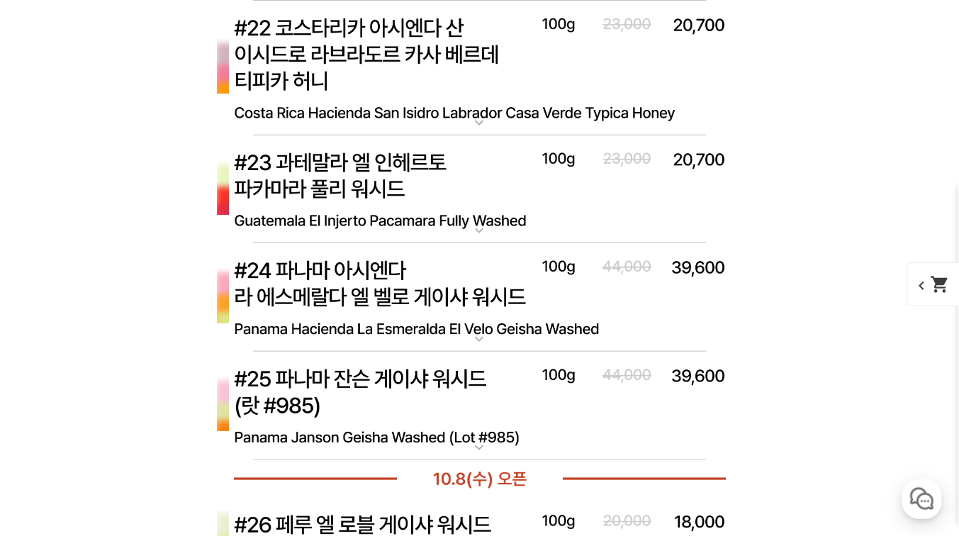
scroll to position [6520, 0]
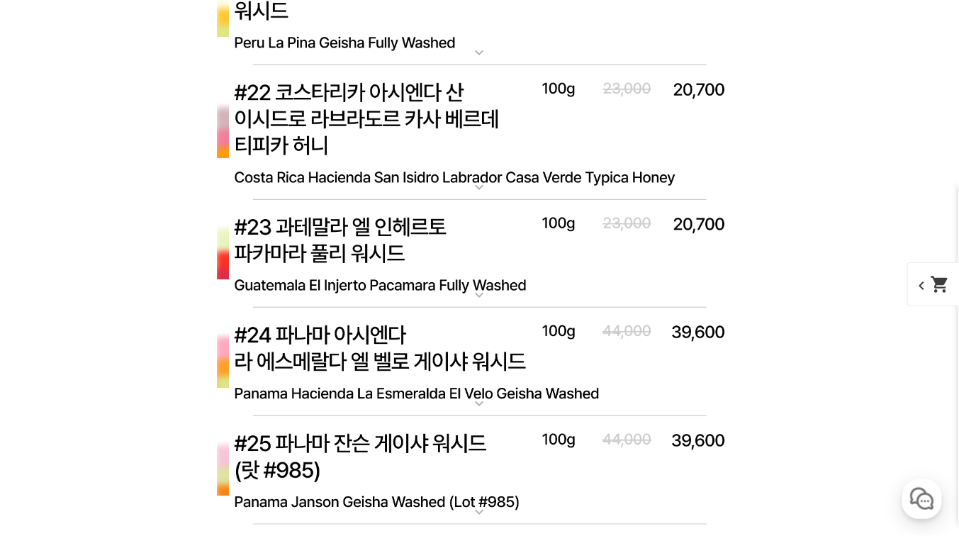
click at [376, 416] on p "#25 파나마 잔슨 게이샤 워시드 (랏 #985)" at bounding box center [479, 421] width 567 height 11
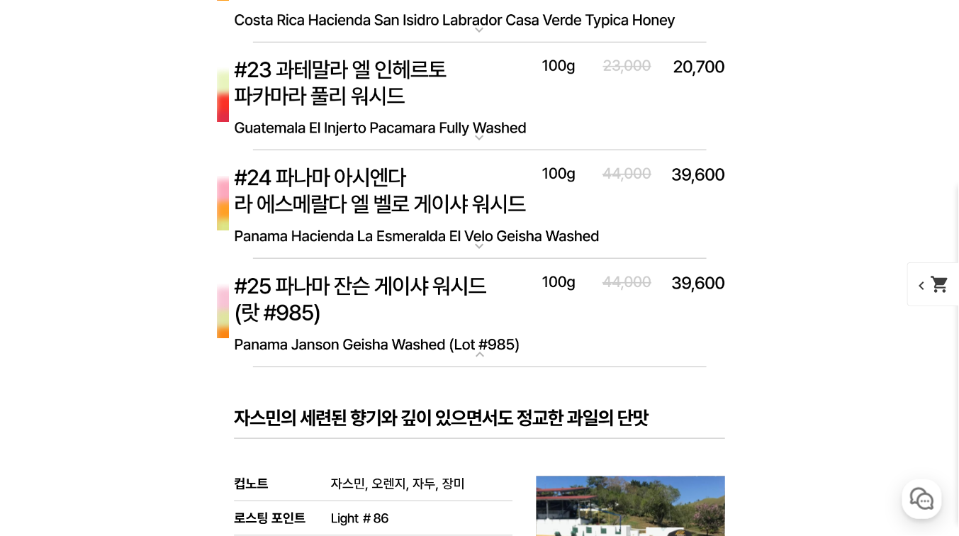
scroll to position [6747, 0]
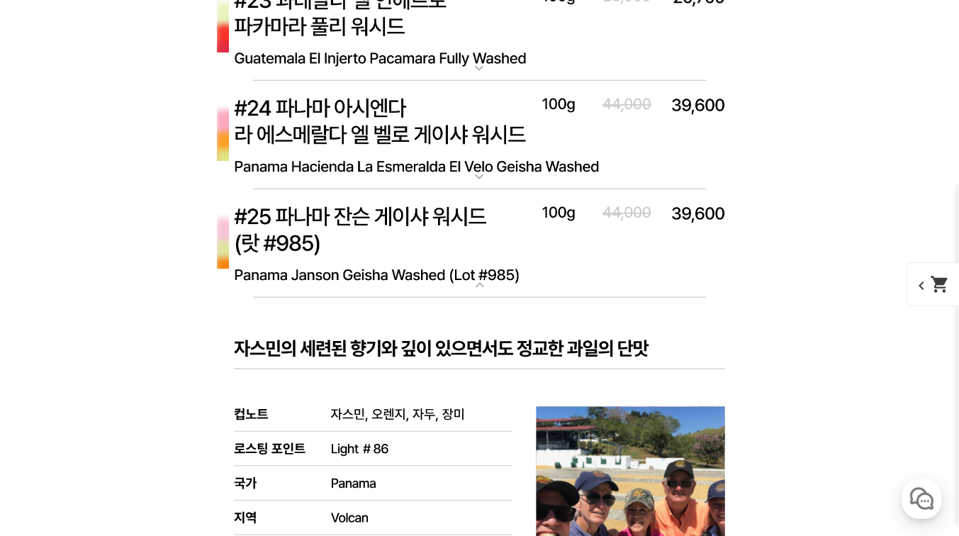
click at [361, 248] on img at bounding box center [479, 243] width 567 height 109
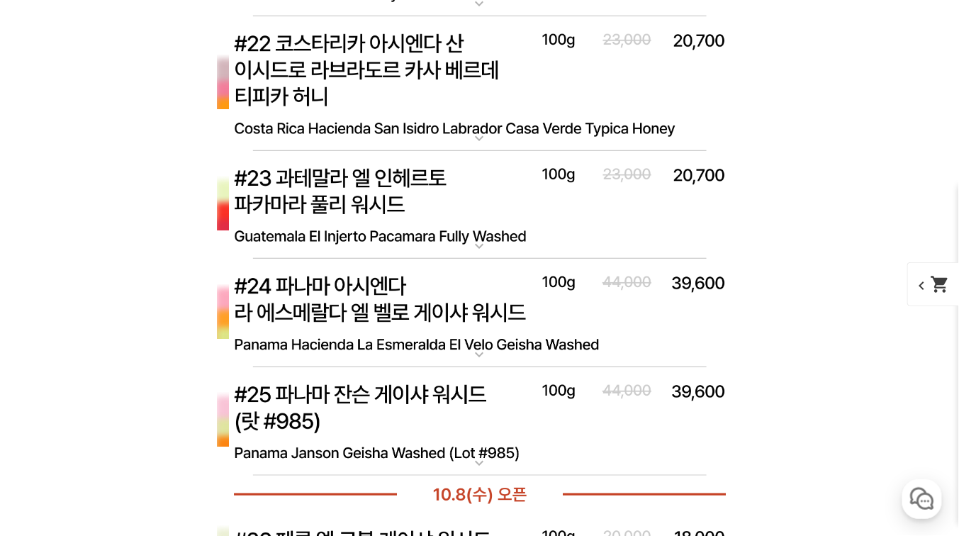
scroll to position [6520, 0]
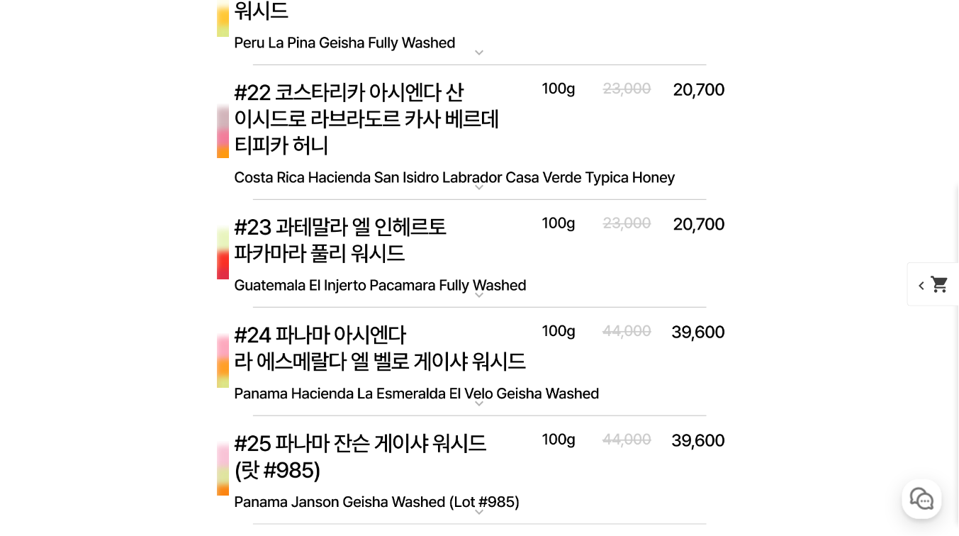
click at [357, 247] on img at bounding box center [479, 254] width 567 height 109
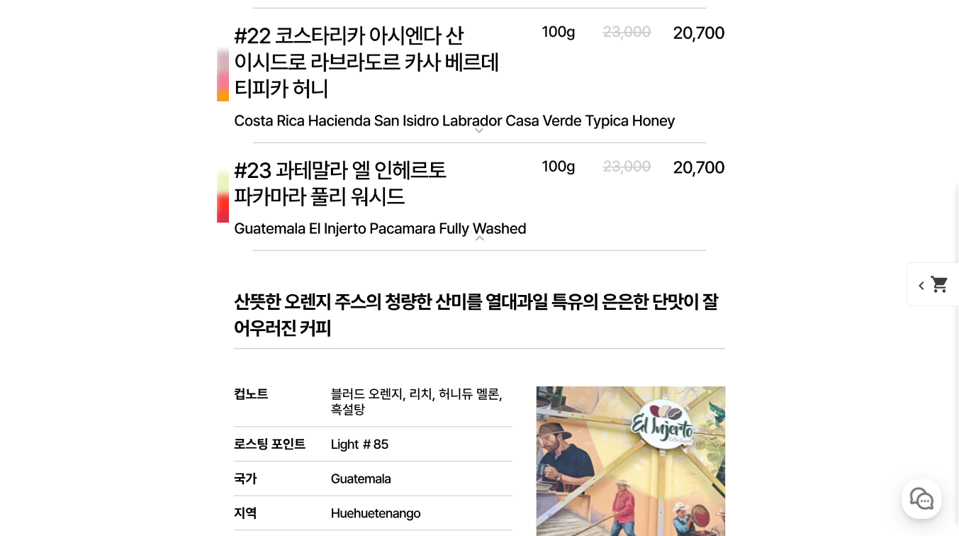
scroll to position [6633, 0]
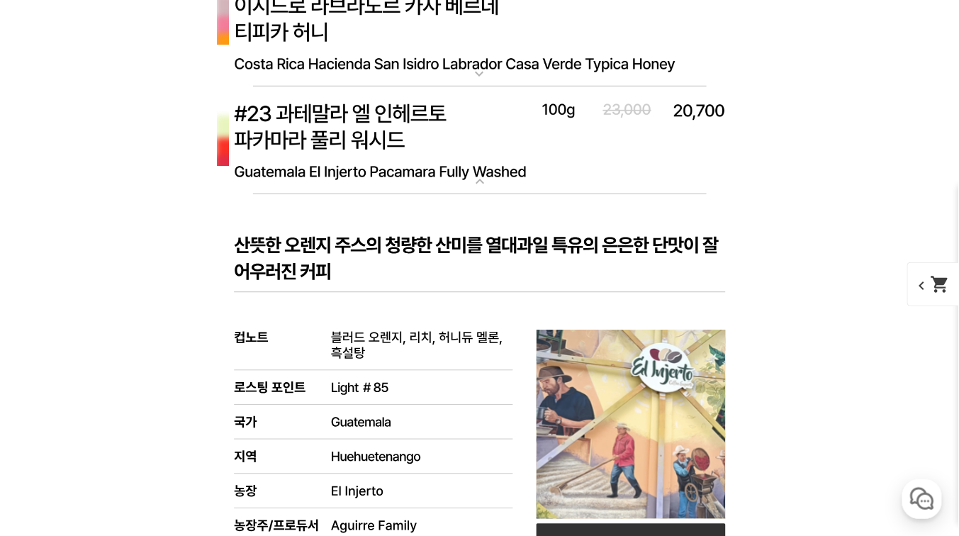
click at [354, 145] on img at bounding box center [479, 140] width 567 height 109
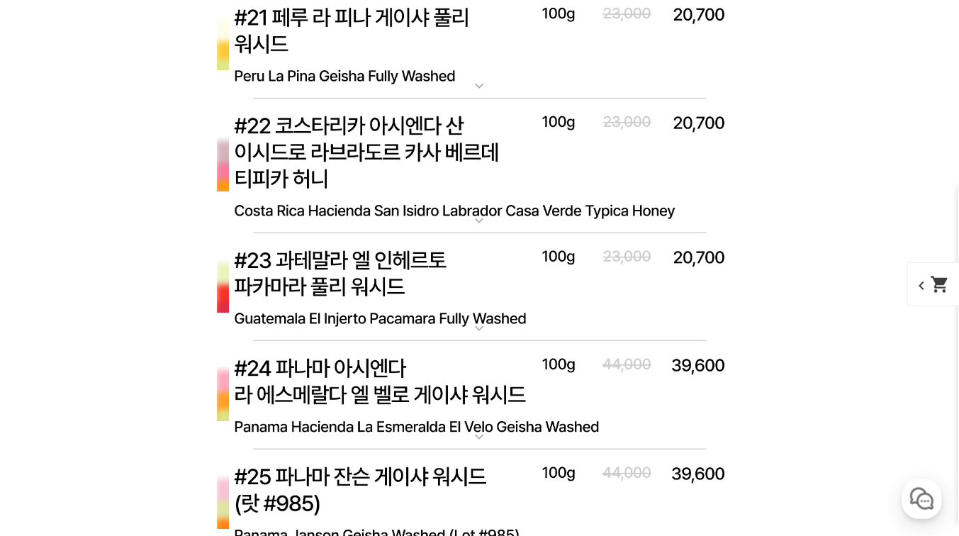
scroll to position [6463, 0]
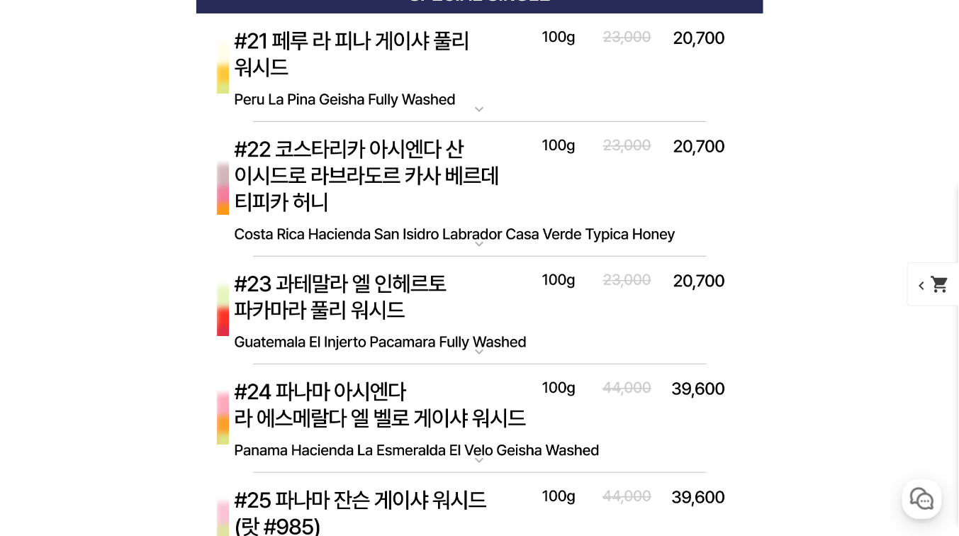
click at [354, 145] on img at bounding box center [479, 189] width 567 height 135
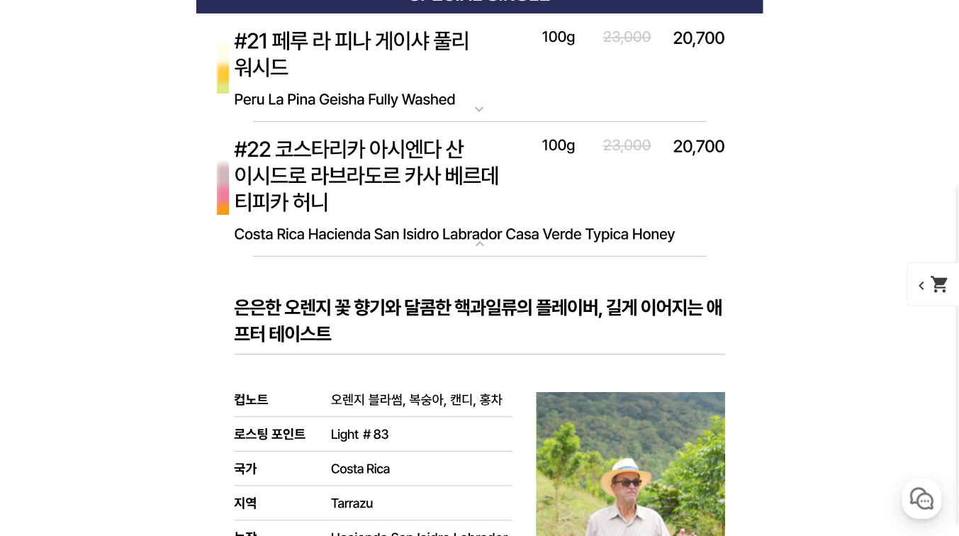
click at [354, 145] on img at bounding box center [479, 189] width 567 height 135
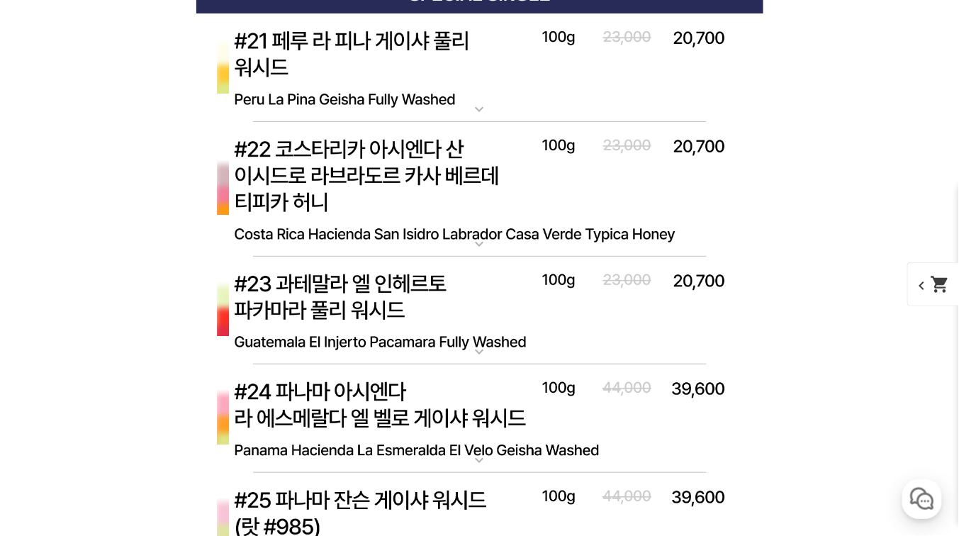
click at [372, 89] on img at bounding box center [479, 67] width 567 height 109
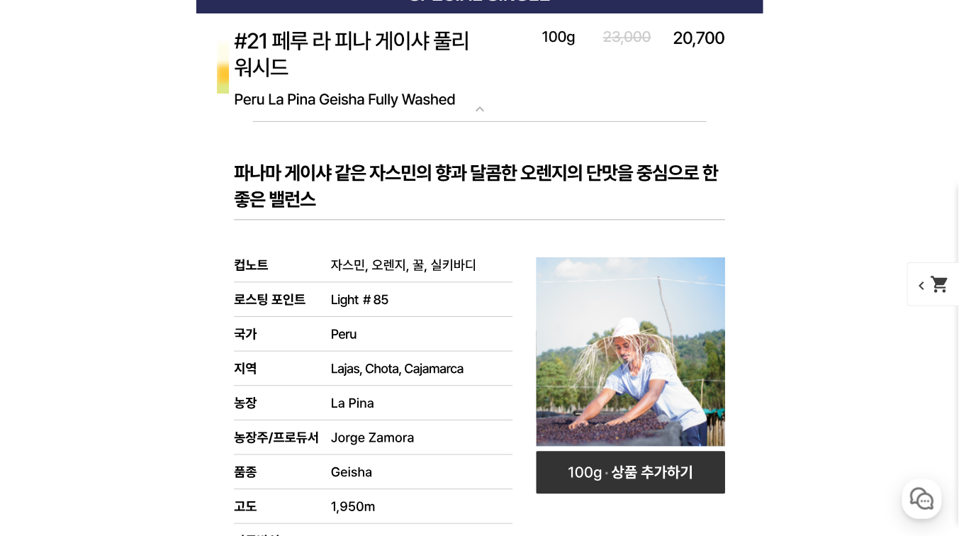
click at [391, 78] on img at bounding box center [479, 67] width 567 height 109
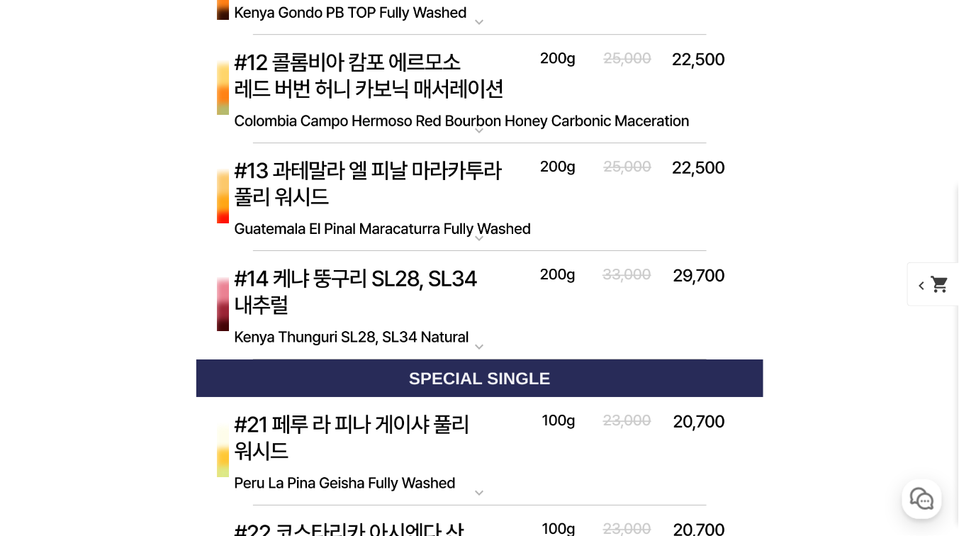
scroll to position [6010, 0]
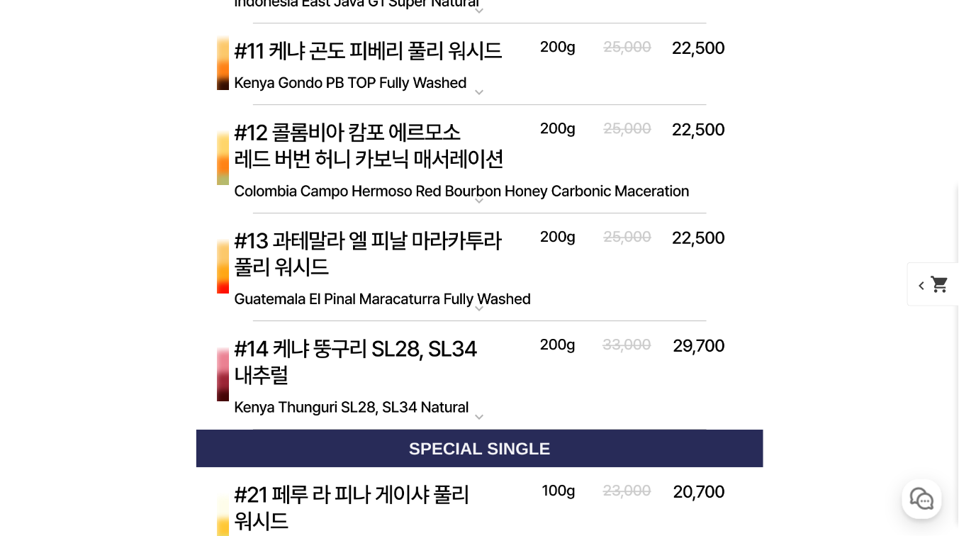
click at [381, 356] on img at bounding box center [479, 375] width 567 height 109
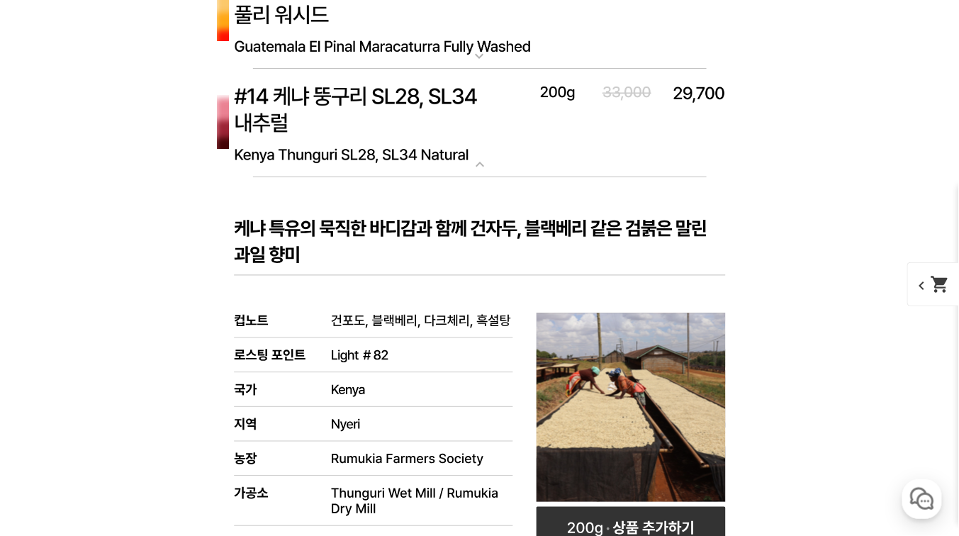
scroll to position [6236, 0]
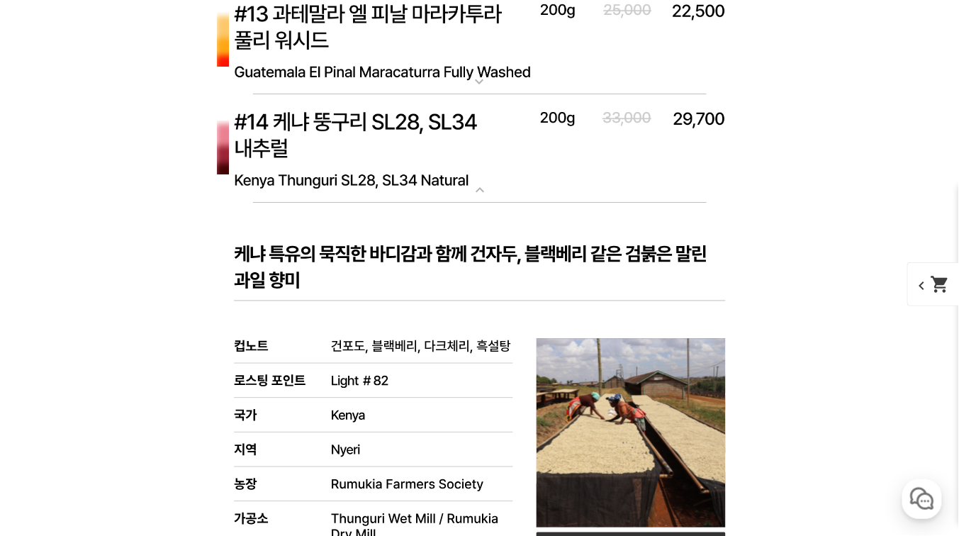
click at [310, 152] on img at bounding box center [479, 148] width 567 height 109
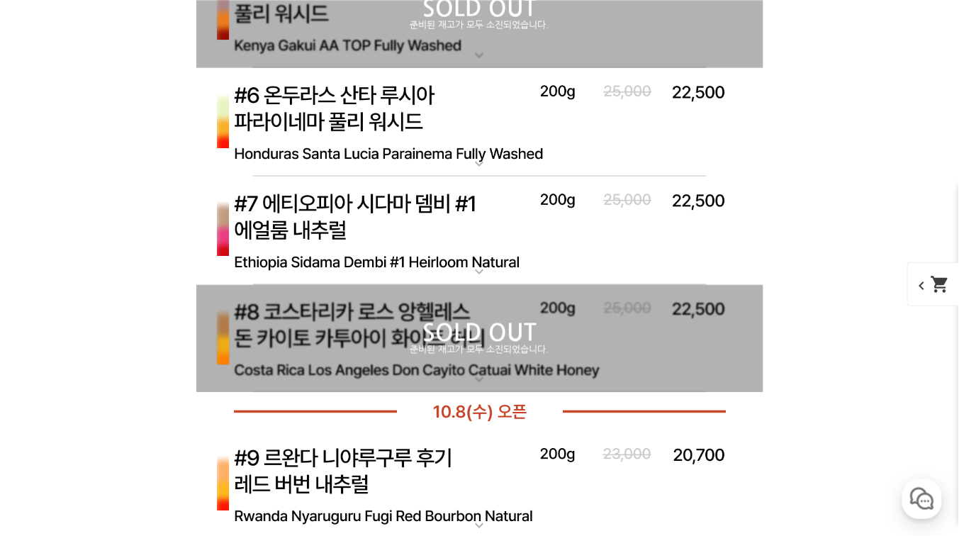
scroll to position [4989, 0]
